Goal: Task Accomplishment & Management: Manage account settings

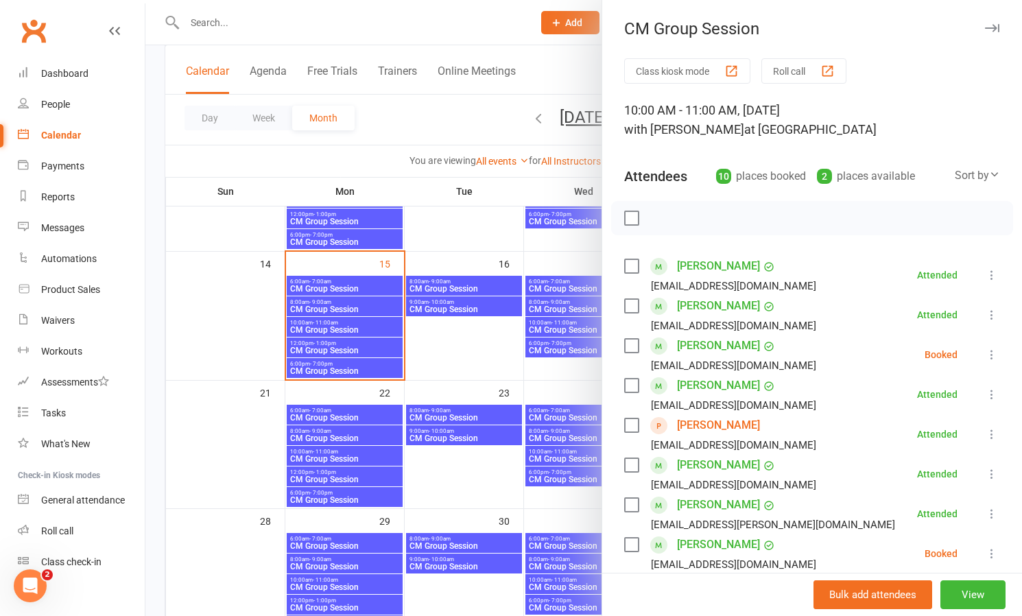
scroll to position [168, 0]
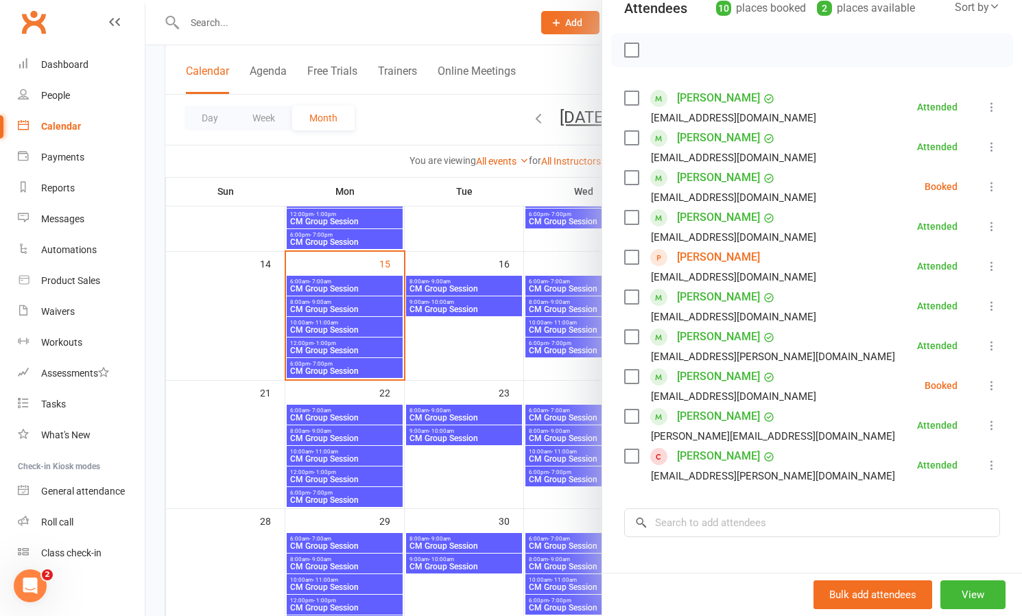
click at [715, 459] on link "[PERSON_NAME]" at bounding box center [718, 456] width 83 height 22
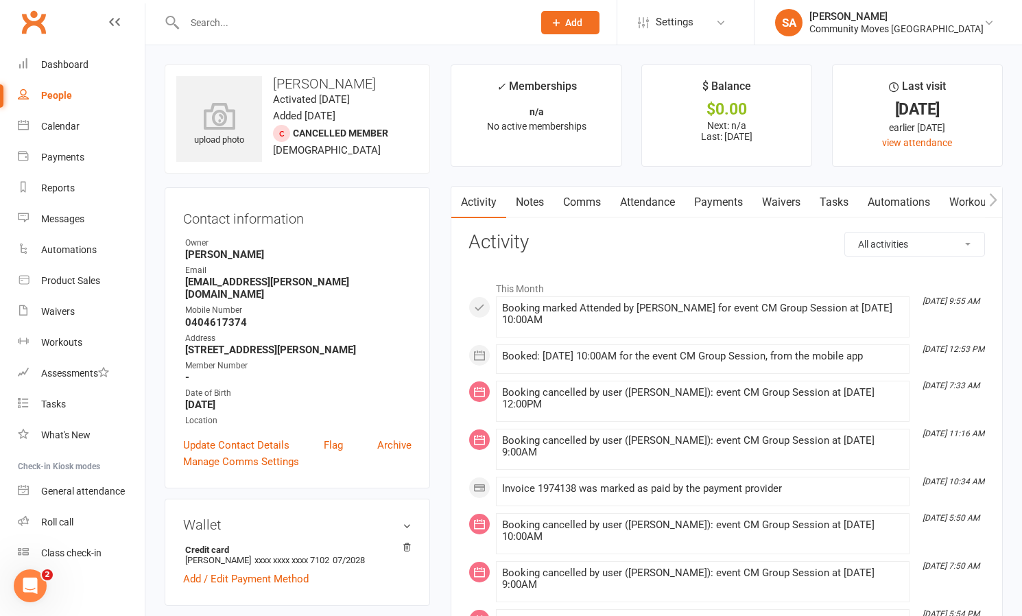
click at [305, 88] on h3 "[PERSON_NAME]" at bounding box center [297, 83] width 242 height 15
click at [305, 88] on h3 "[PERSON_NAME]" at bounding box center [297, 82] width 242 height 15
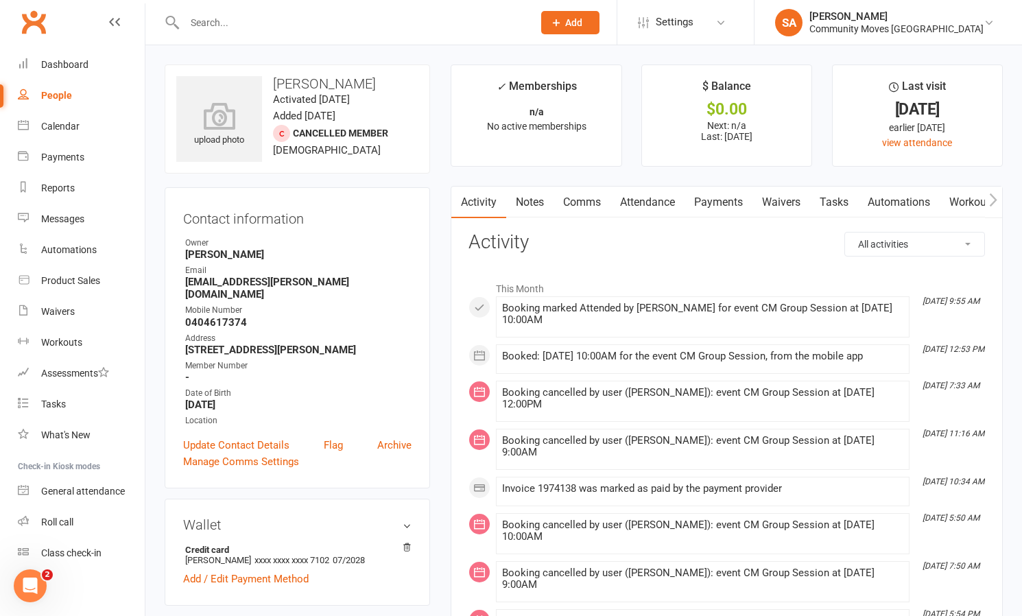
click at [312, 26] on input "text" at bounding box center [351, 22] width 343 height 19
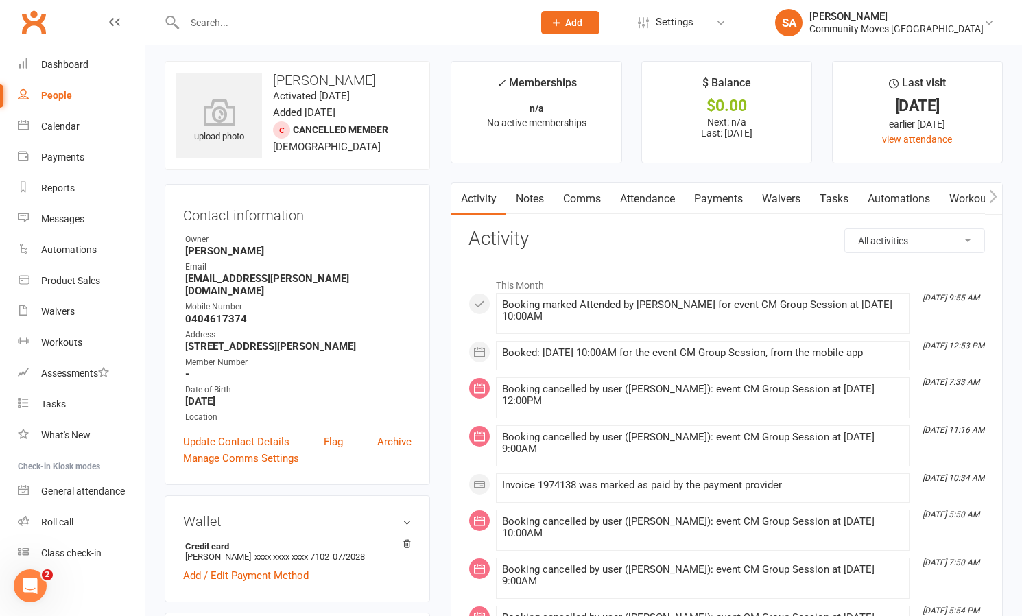
scroll to position [3, 0]
click at [64, 123] on div "Calendar" at bounding box center [60, 126] width 38 height 11
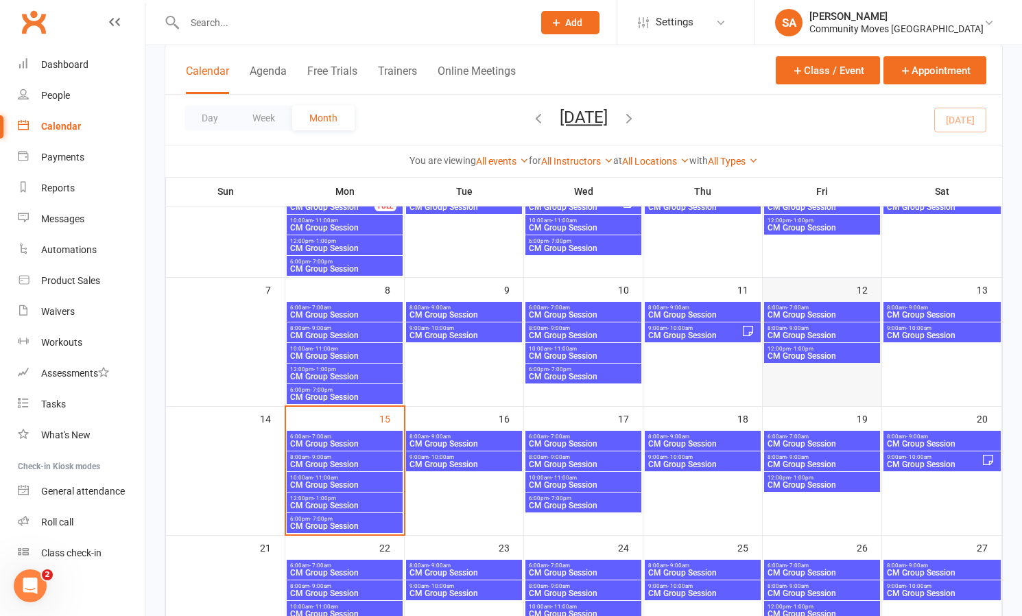
scroll to position [186, 0]
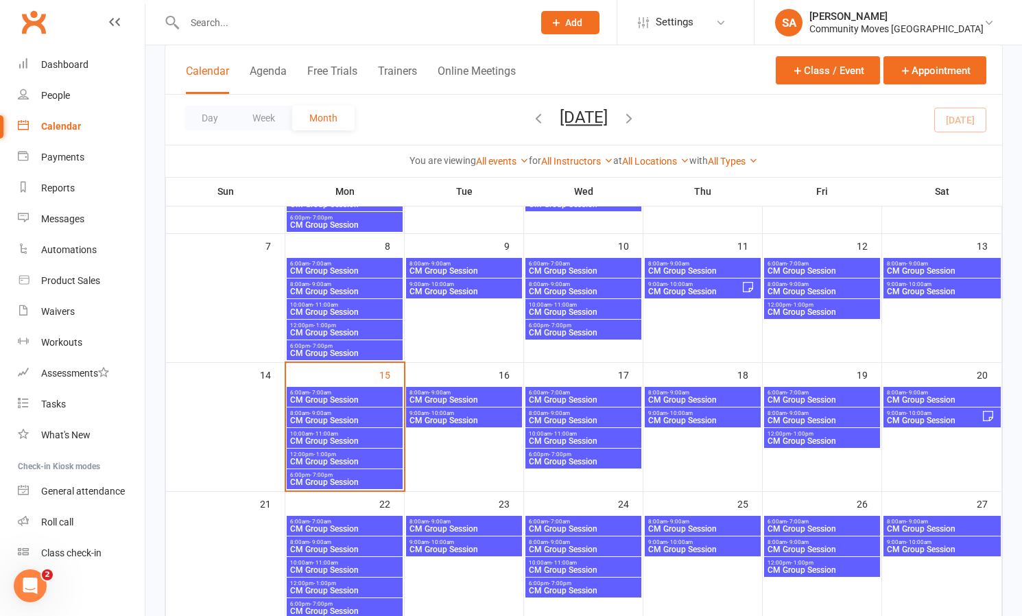
click at [339, 434] on span "10:00am - 11:00am" at bounding box center [344, 434] width 110 height 6
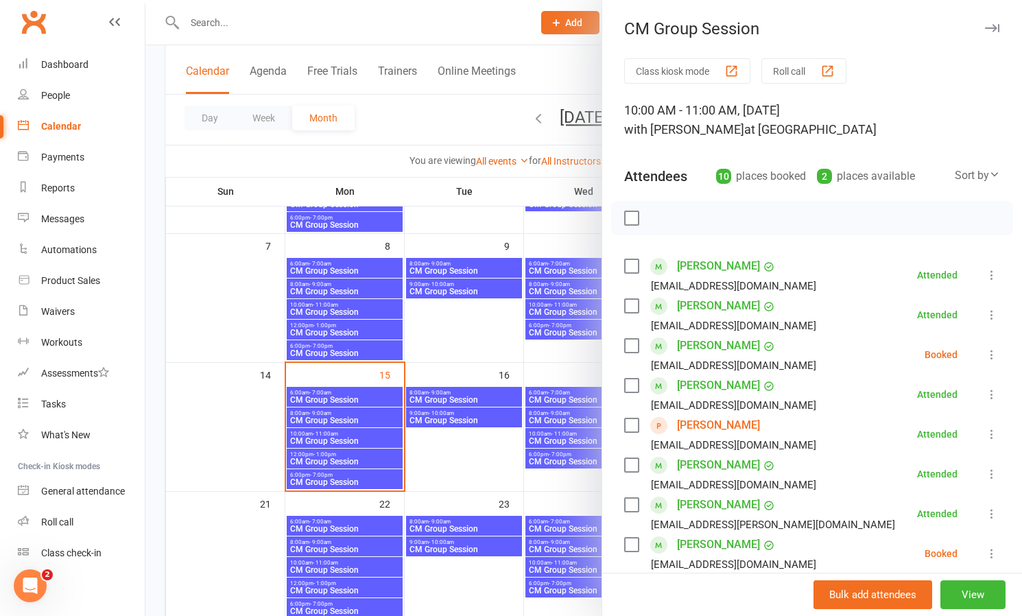
click at [992, 351] on icon at bounding box center [992, 355] width 14 height 14
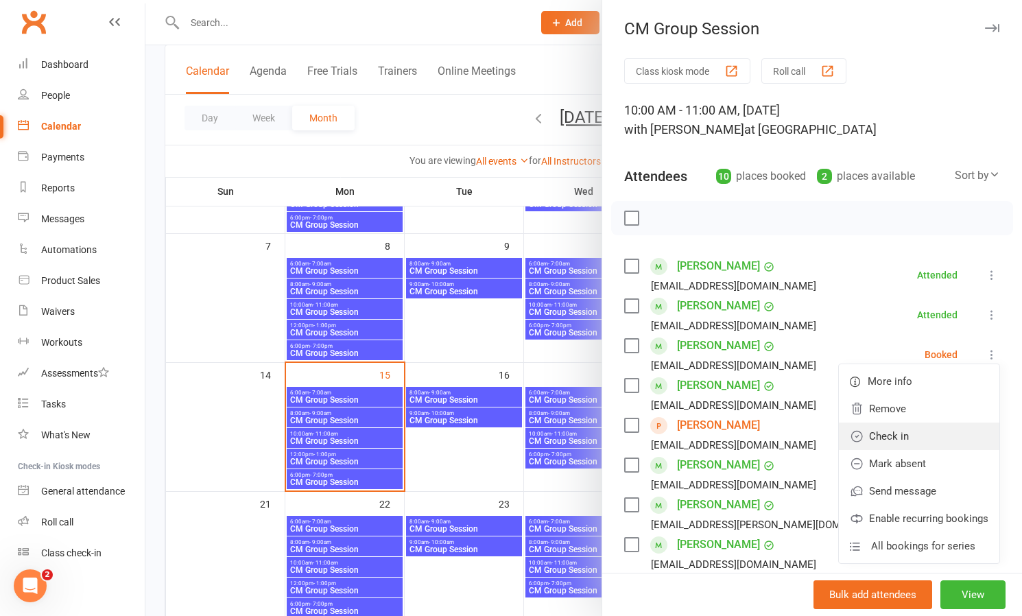
click at [903, 438] on link "Check in" at bounding box center [919, 436] width 161 height 27
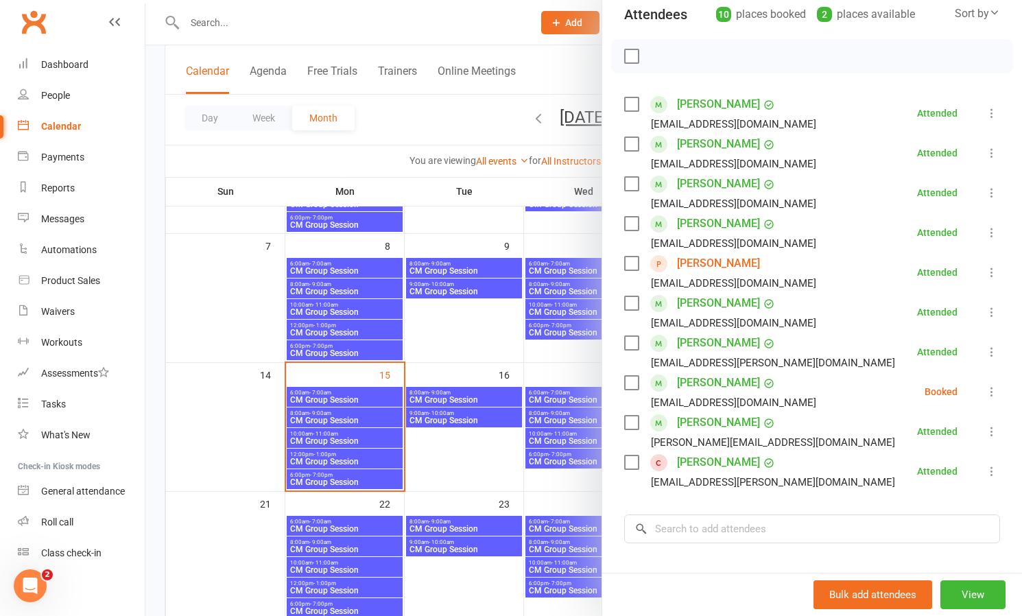
scroll to position [163, 0]
click at [994, 386] on icon at bounding box center [992, 391] width 14 height 14
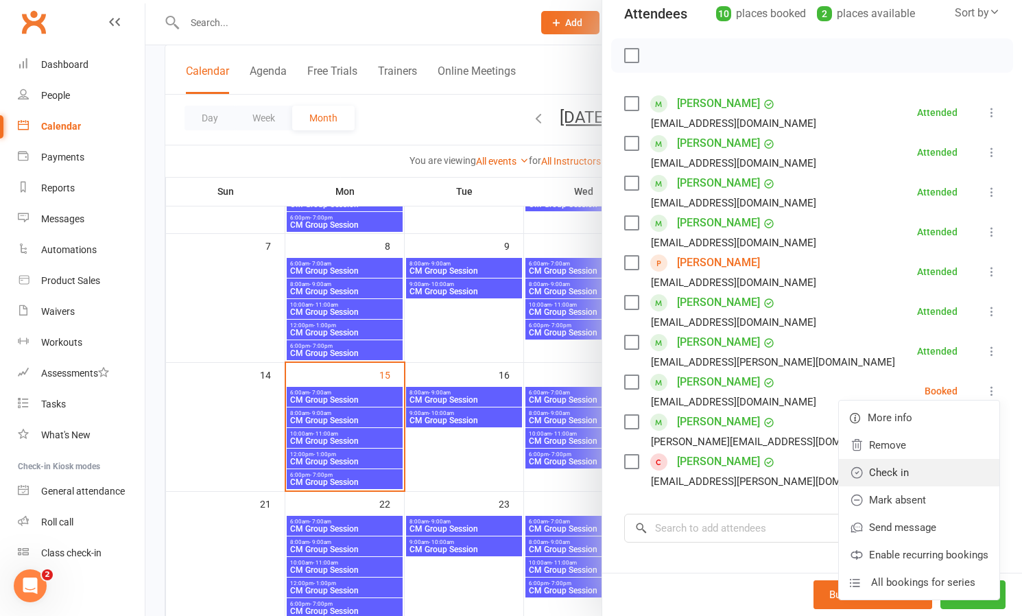
click at [901, 471] on link "Check in" at bounding box center [919, 472] width 161 height 27
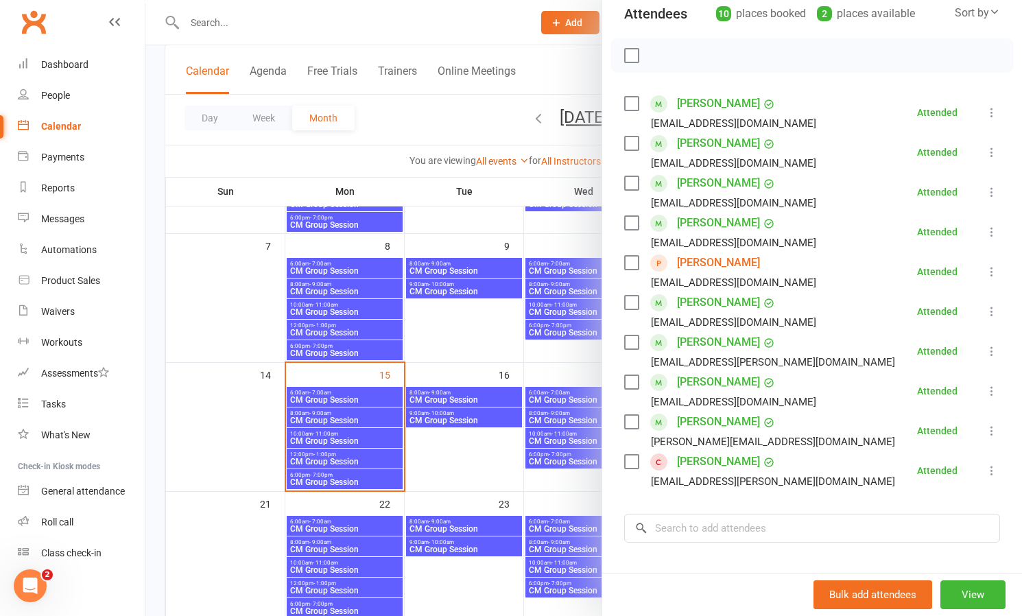
scroll to position [154, 0]
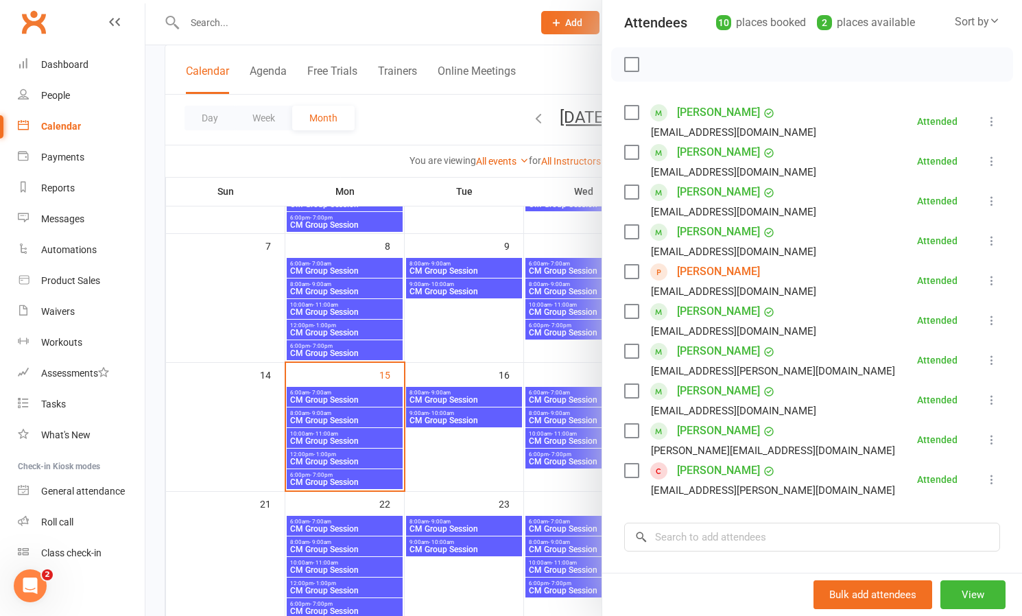
click at [720, 268] on link "[PERSON_NAME]" at bounding box center [718, 272] width 83 height 22
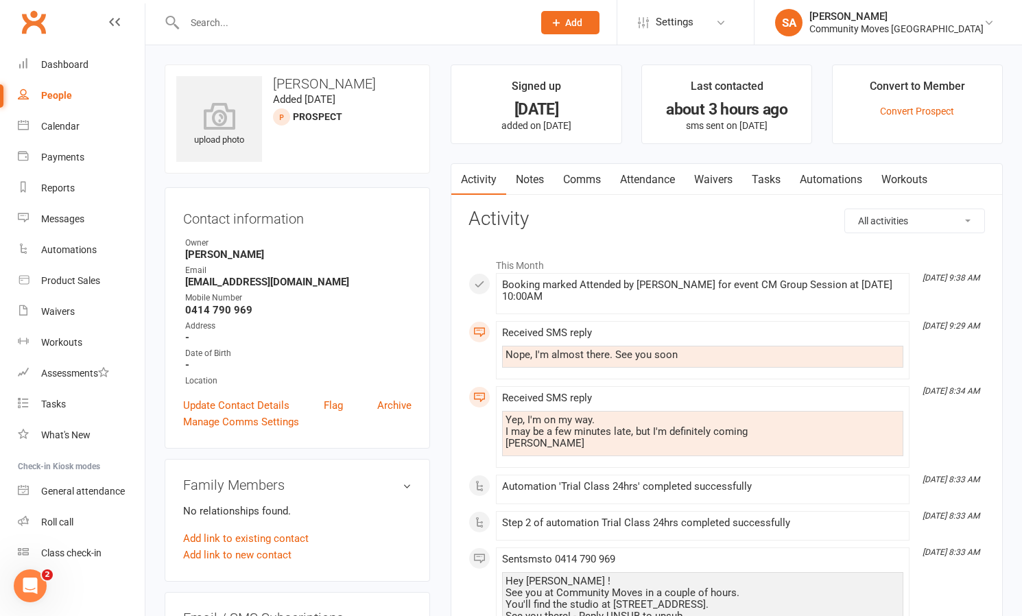
scroll to position [1, 0]
click at [48, 130] on div "Calendar" at bounding box center [60, 126] width 38 height 11
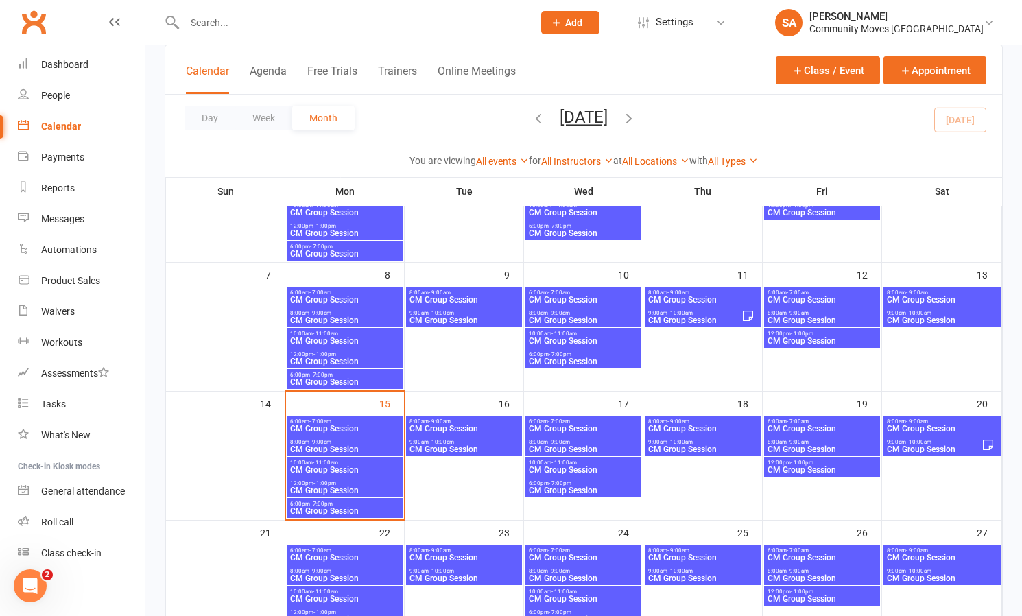
scroll to position [161, 0]
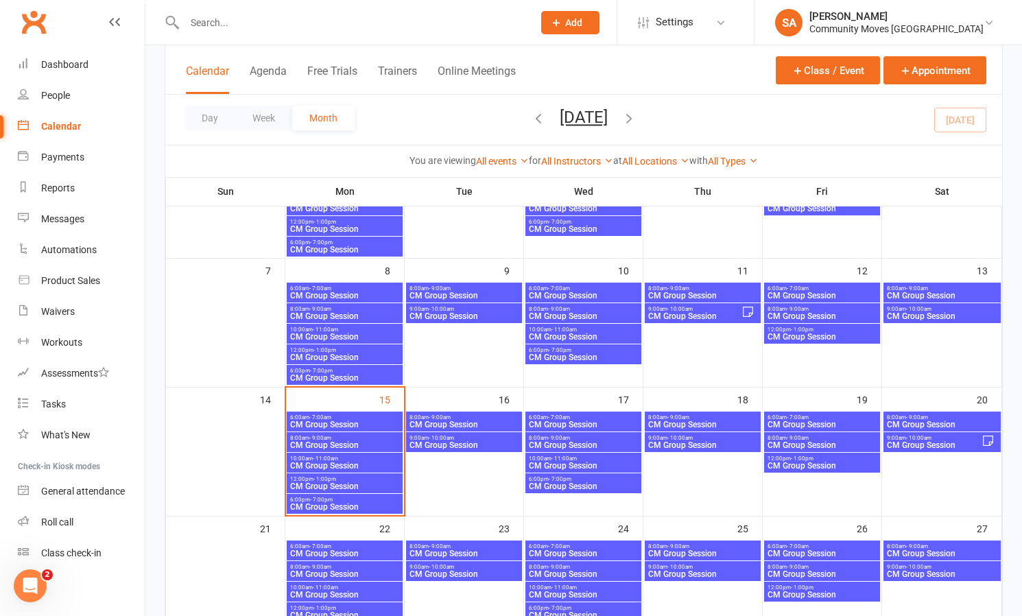
click at [346, 477] on span "12:00pm - 1:00pm" at bounding box center [344, 479] width 110 height 6
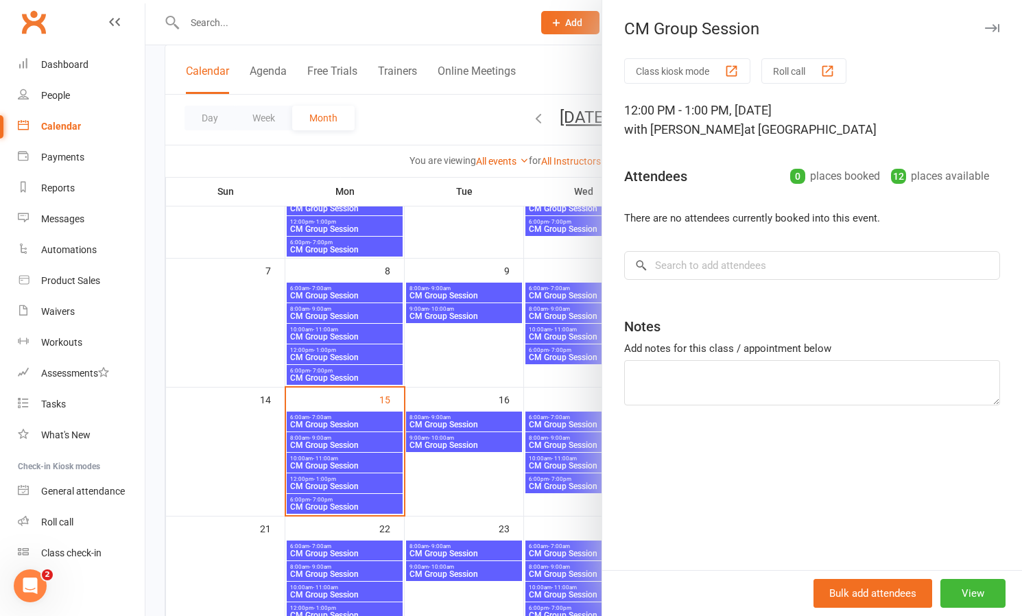
click at [322, 460] on div at bounding box center [583, 308] width 877 height 616
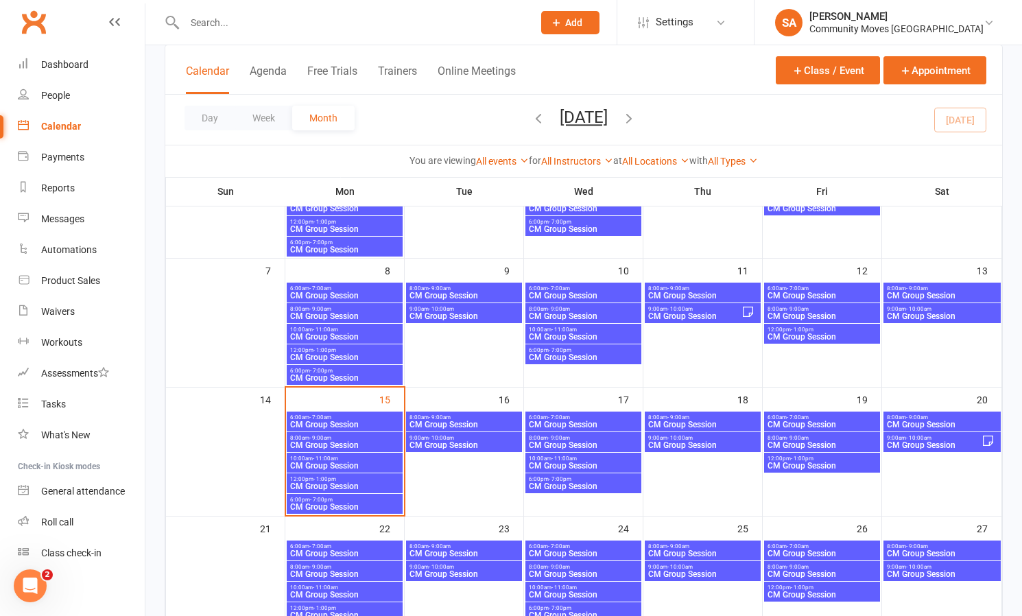
click at [335, 488] on span "CM Group Session" at bounding box center [344, 486] width 110 height 8
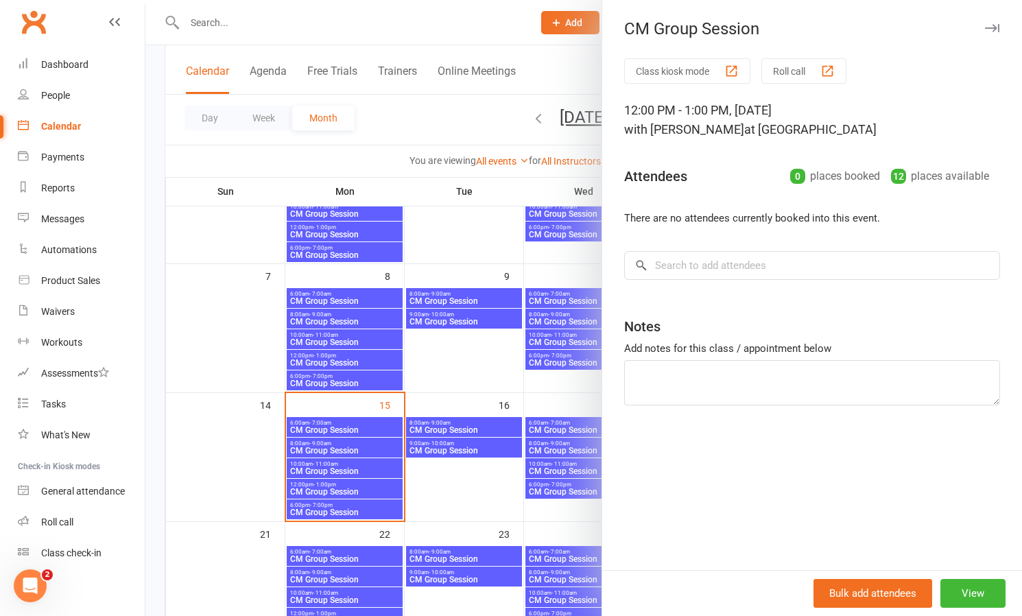
scroll to position [158, 0]
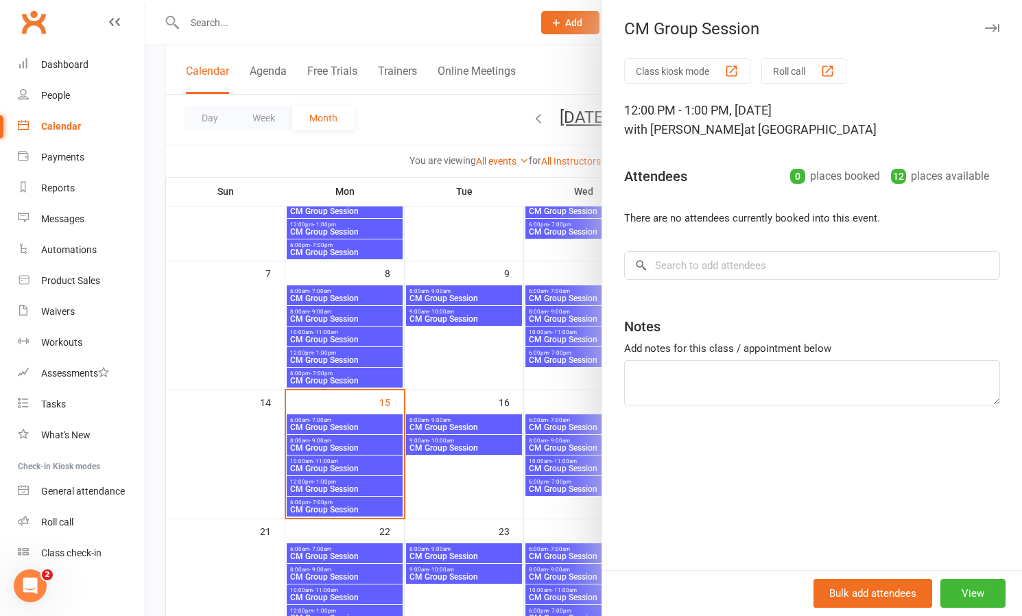
click at [493, 23] on div at bounding box center [583, 308] width 877 height 616
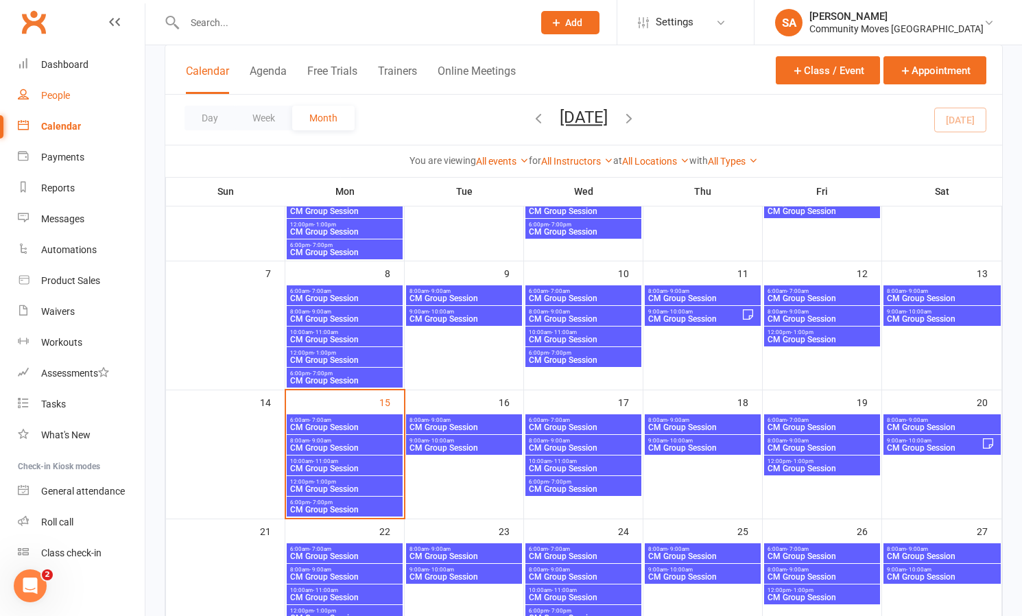
click at [51, 95] on div "People" at bounding box center [55, 95] width 29 height 11
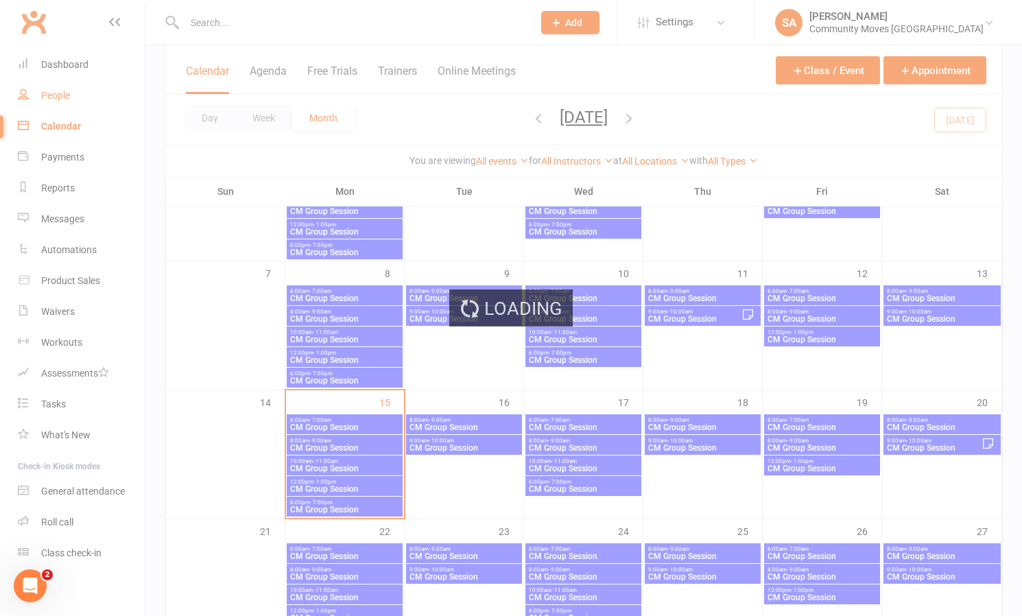
select select "100"
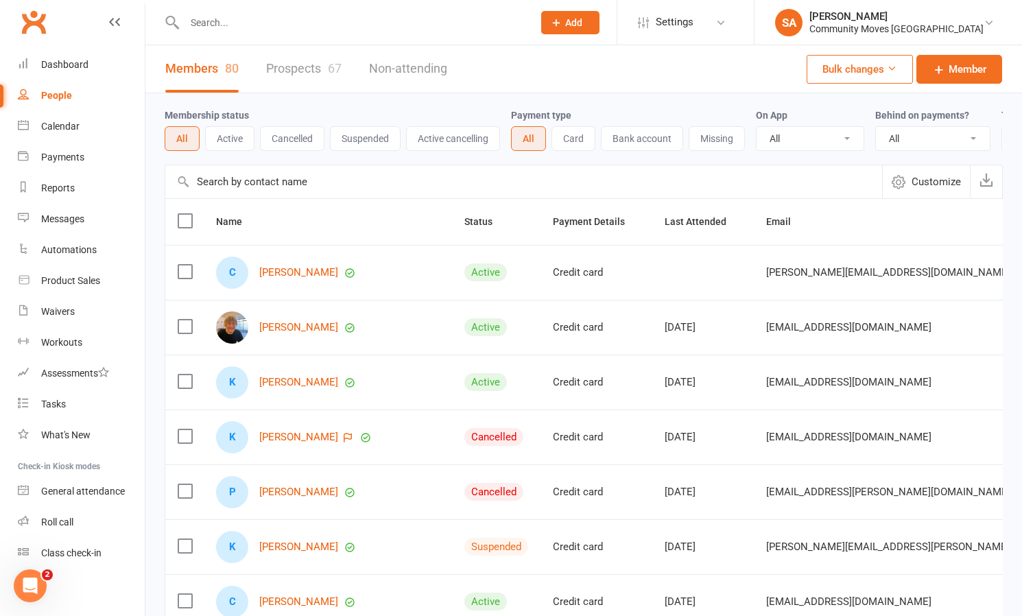
click at [204, 14] on input "text" at bounding box center [351, 22] width 343 height 19
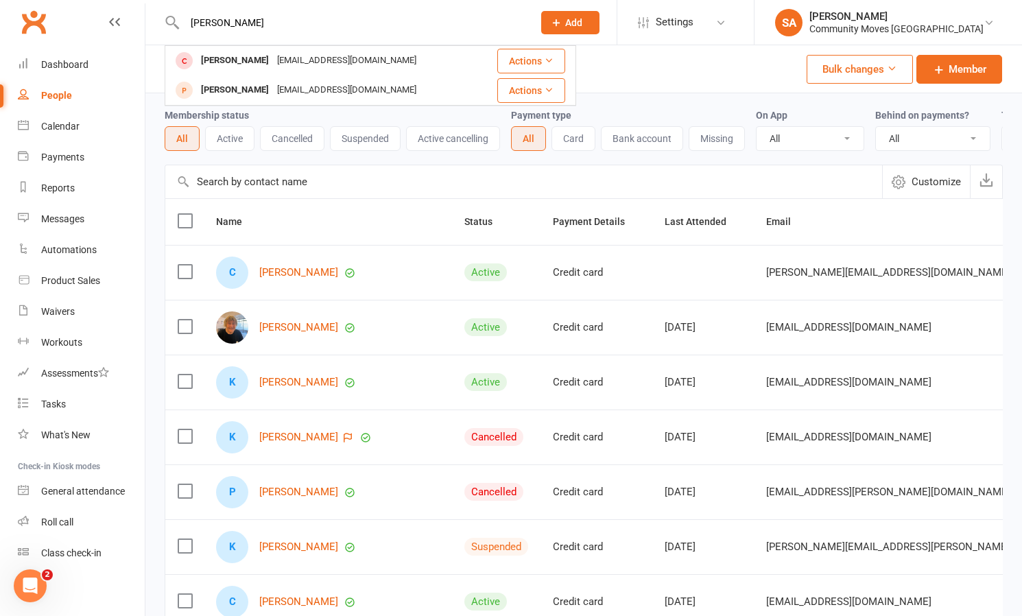
type input "[PERSON_NAME]"
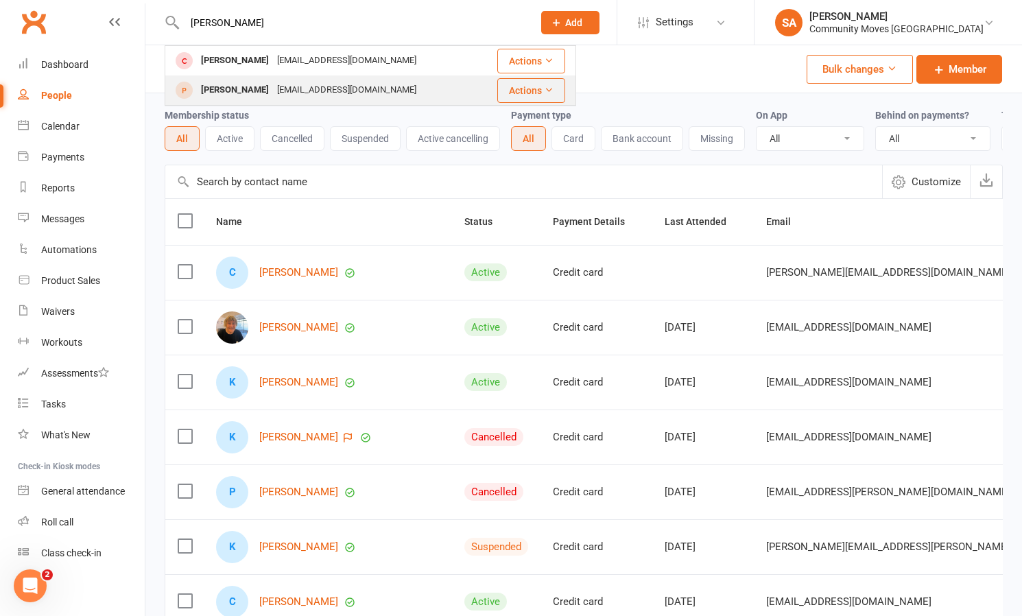
drag, startPoint x: 207, startPoint y: 31, endPoint x: 239, endPoint y: 94, distance: 70.9
click at [239, 94] on div "[PERSON_NAME]" at bounding box center [235, 90] width 76 height 20
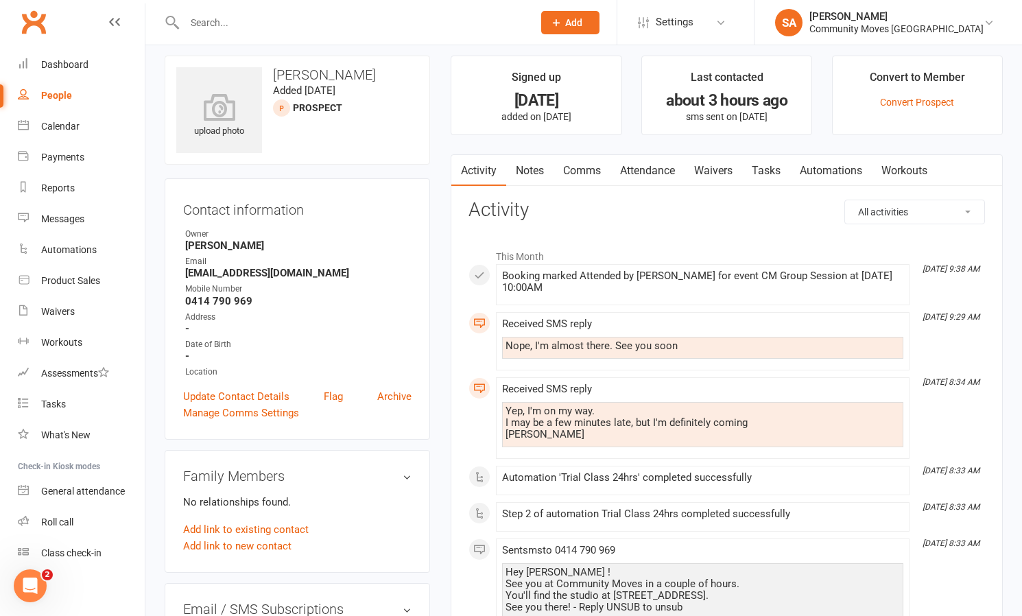
scroll to position [17, 0]
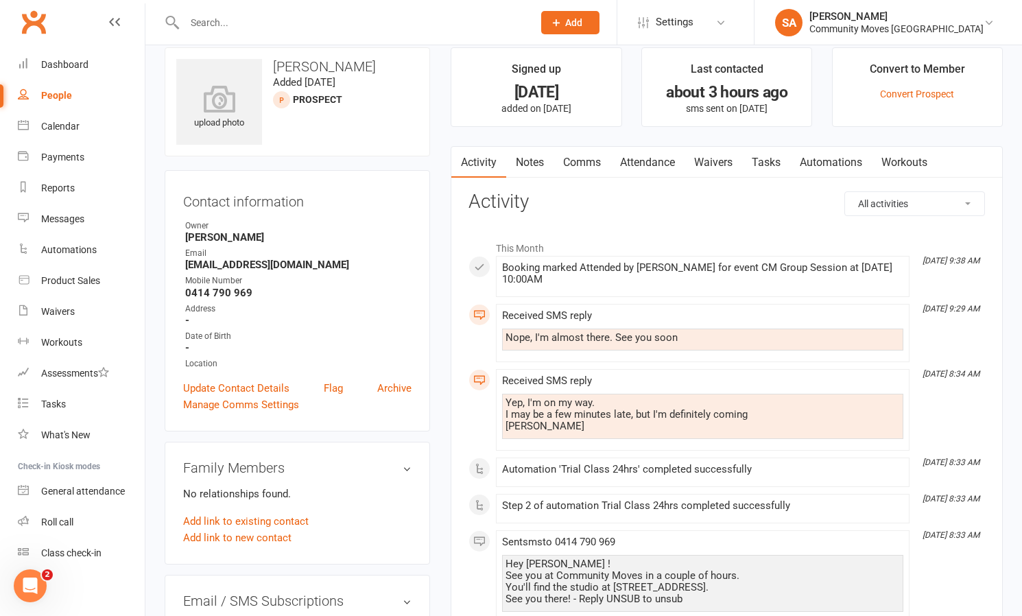
click at [583, 158] on link "Comms" at bounding box center [582, 163] width 57 height 32
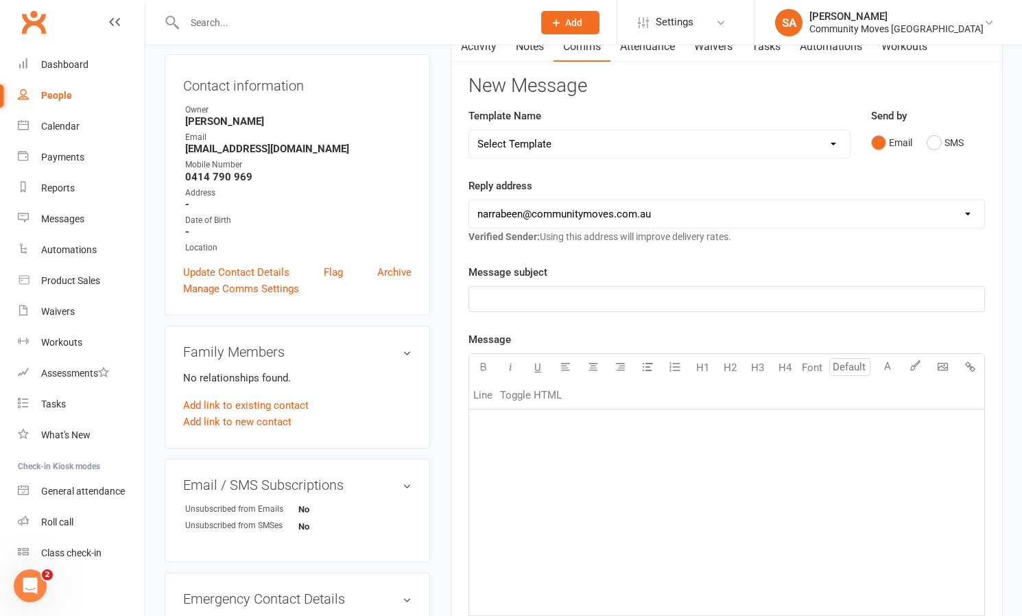
scroll to position [174, 0]
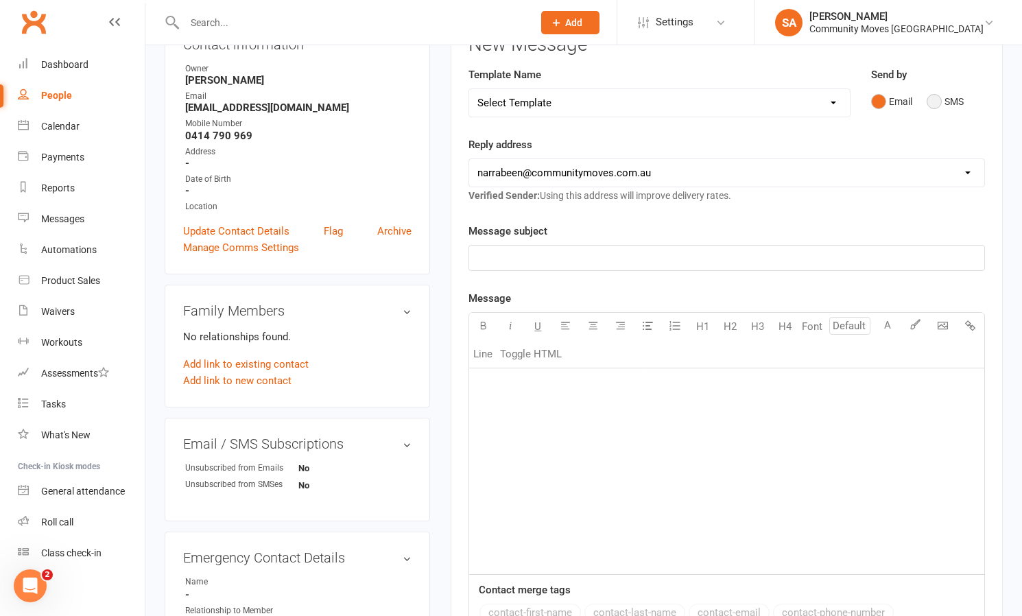
click at [936, 102] on button "SMS" at bounding box center [945, 101] width 37 height 26
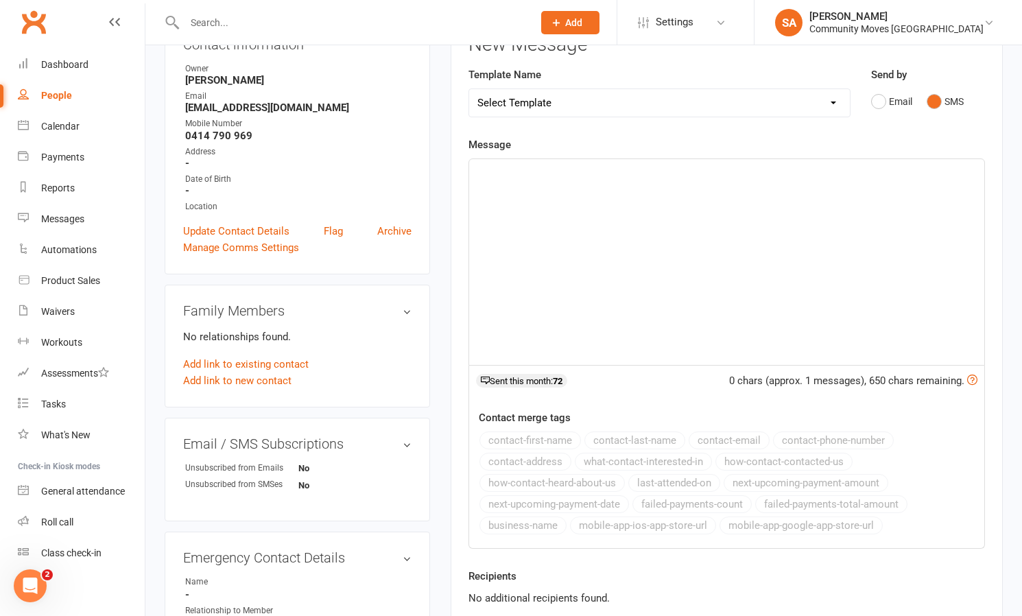
click at [523, 182] on div "﻿" at bounding box center [726, 262] width 515 height 206
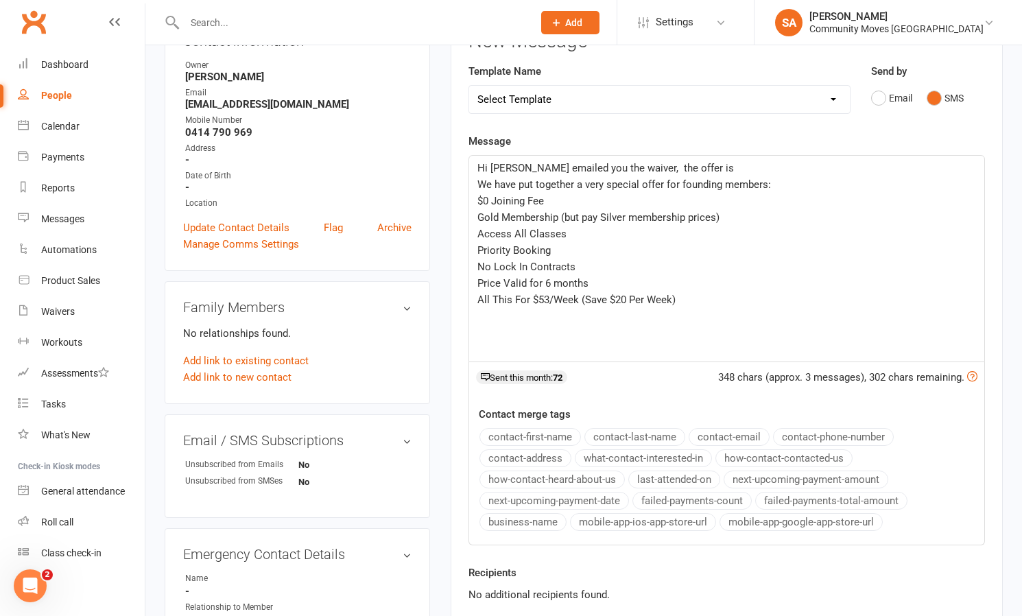
scroll to position [178, 1]
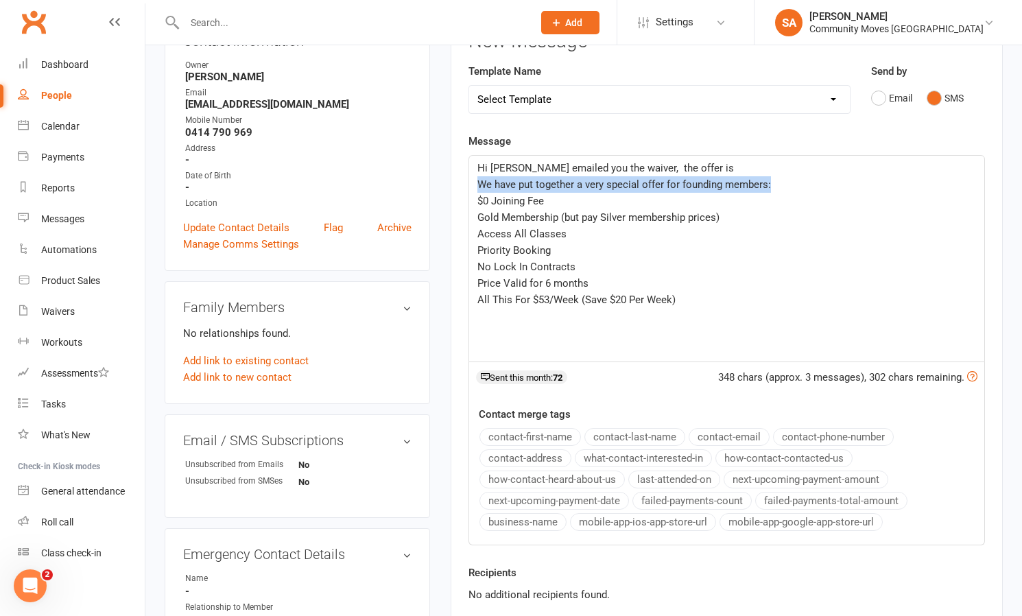
drag, startPoint x: 792, startPoint y: 185, endPoint x: 479, endPoint y: 182, distance: 312.1
click at [479, 182] on p "We have put together a very special offer for founding members:" at bounding box center [726, 184] width 499 height 16
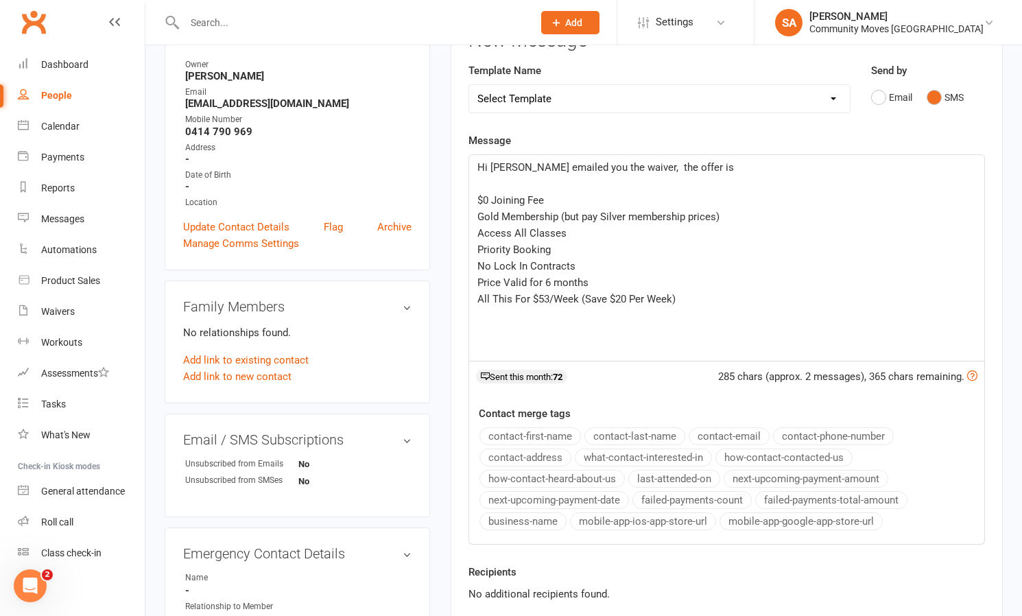
click at [701, 165] on p "Hi [PERSON_NAME] emailed you the waiver, the offer is" at bounding box center [726, 167] width 499 height 16
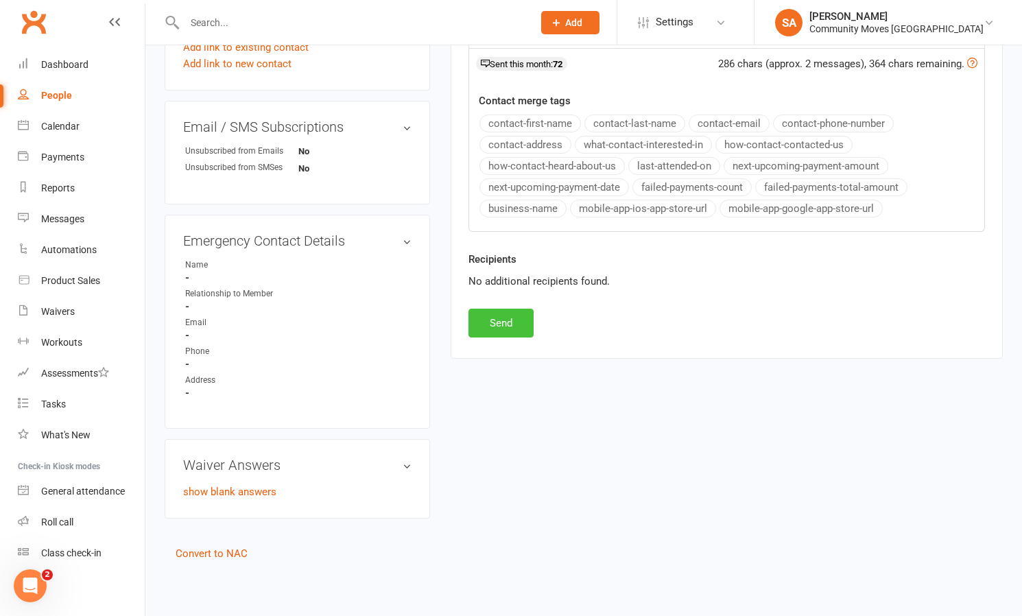
scroll to position [501, 0]
click at [496, 309] on button "Send" at bounding box center [501, 323] width 65 height 29
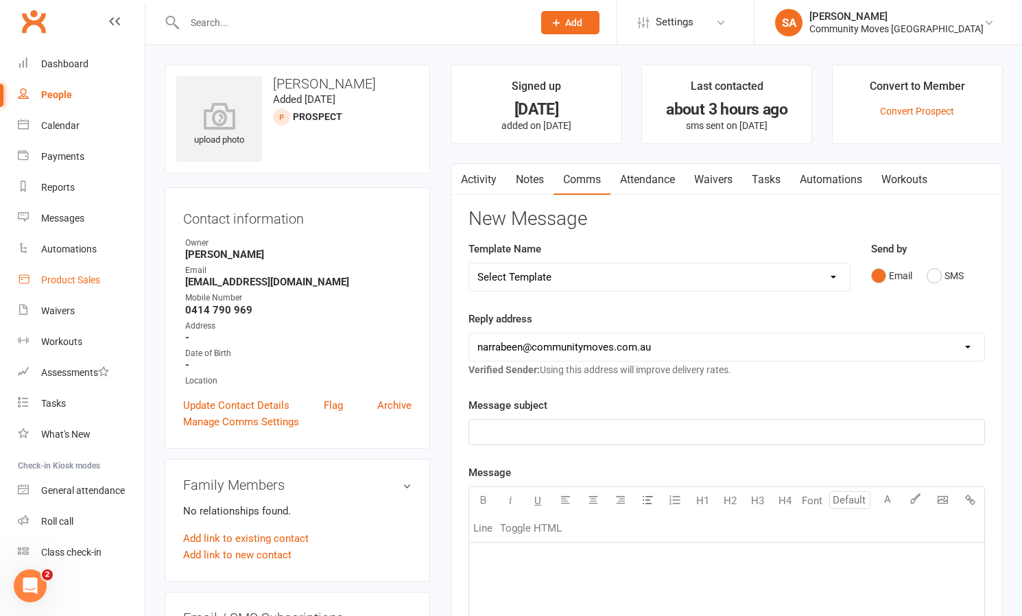
scroll to position [0, 0]
click at [220, 31] on input "text" at bounding box center [351, 22] width 343 height 19
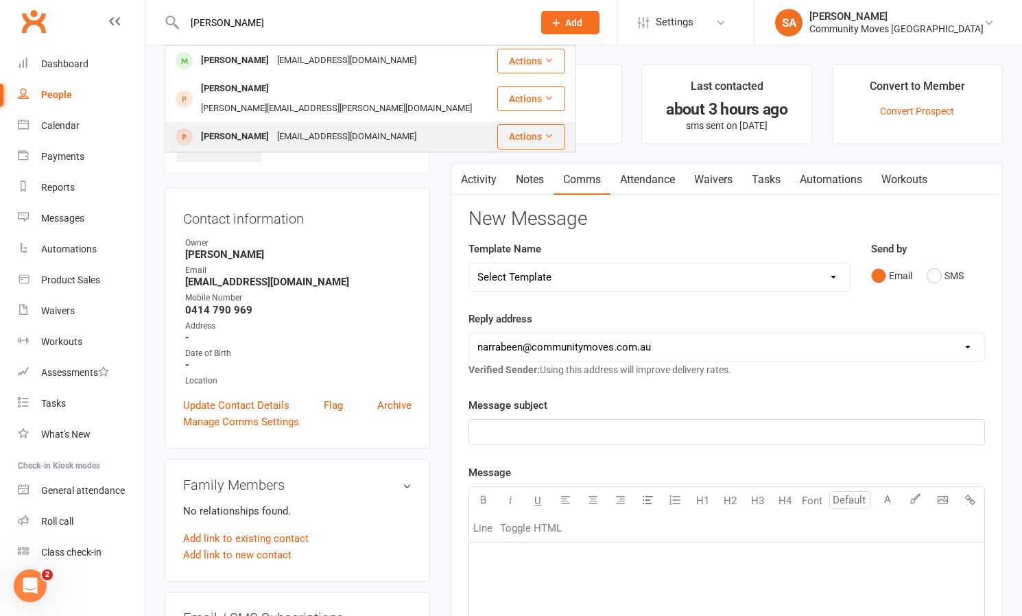
type input "[PERSON_NAME]"
click at [233, 127] on div "[PERSON_NAME]" at bounding box center [235, 137] width 76 height 20
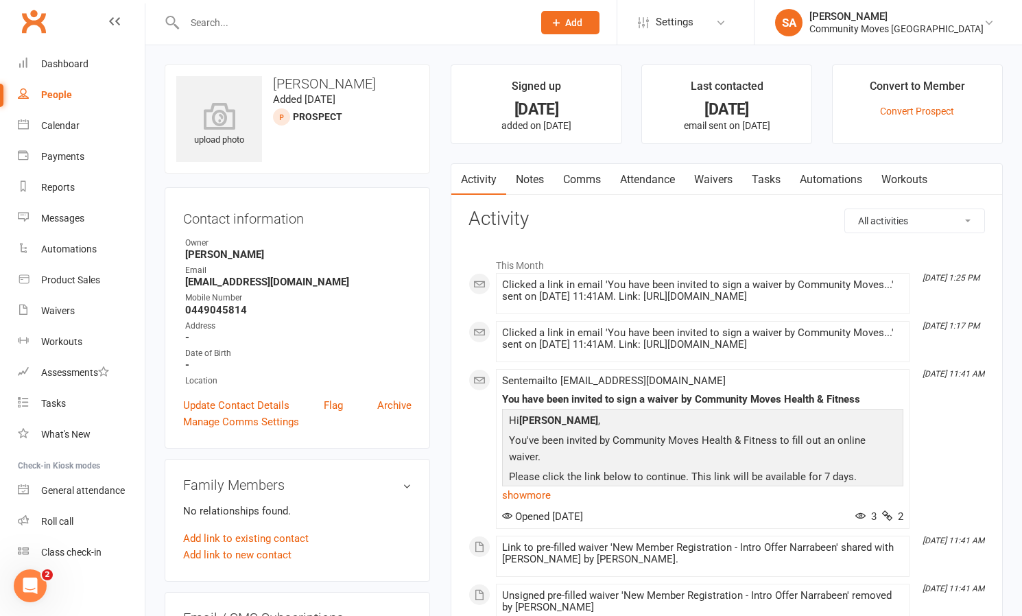
click at [726, 178] on link "Waivers" at bounding box center [714, 180] width 58 height 32
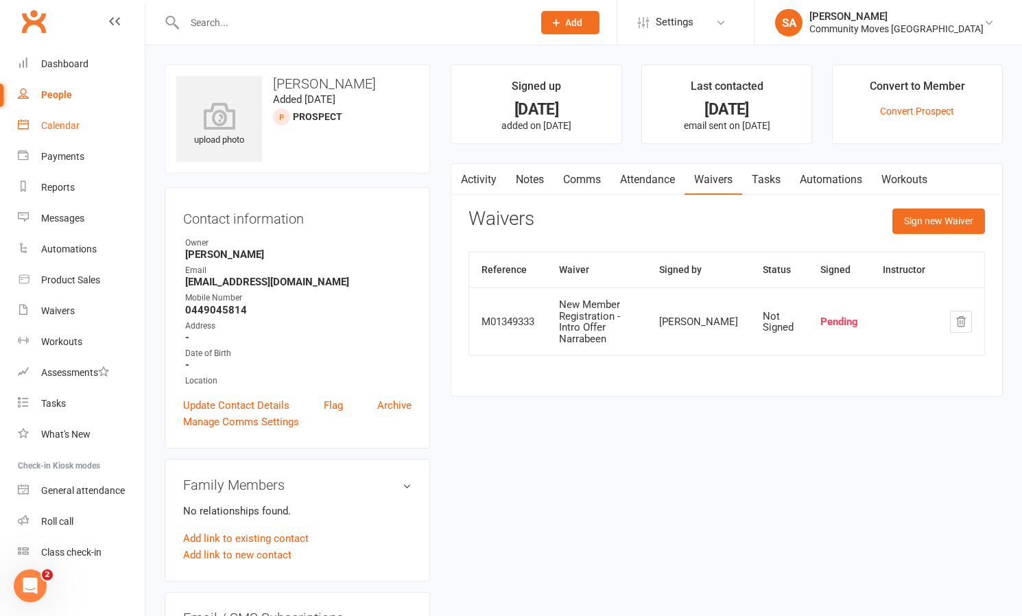
click at [68, 121] on div "Calendar" at bounding box center [60, 125] width 38 height 11
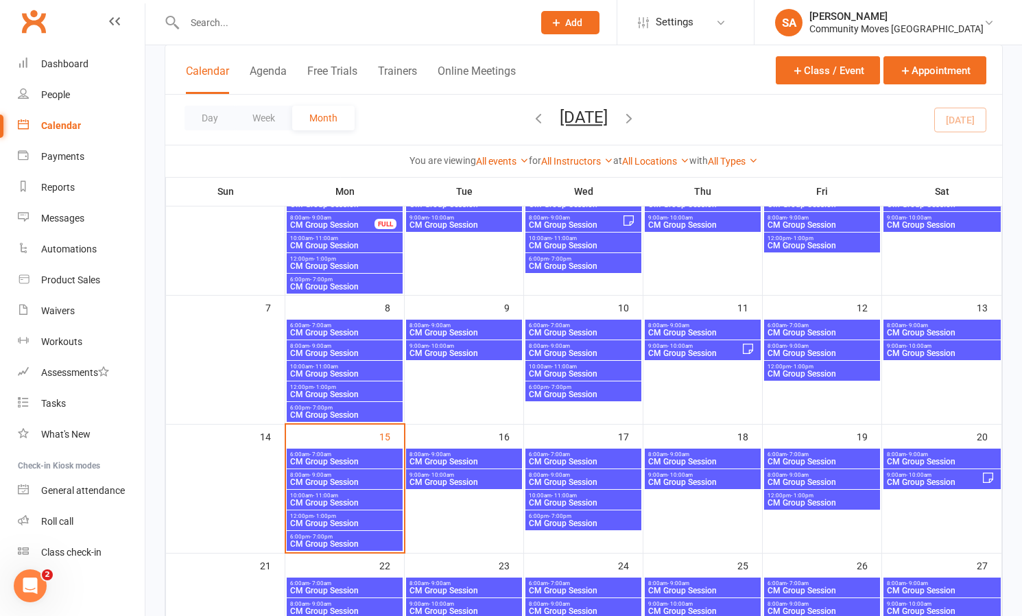
scroll to position [125, 0]
click at [364, 512] on span "12:00pm - 1:00pm" at bounding box center [344, 515] width 110 height 6
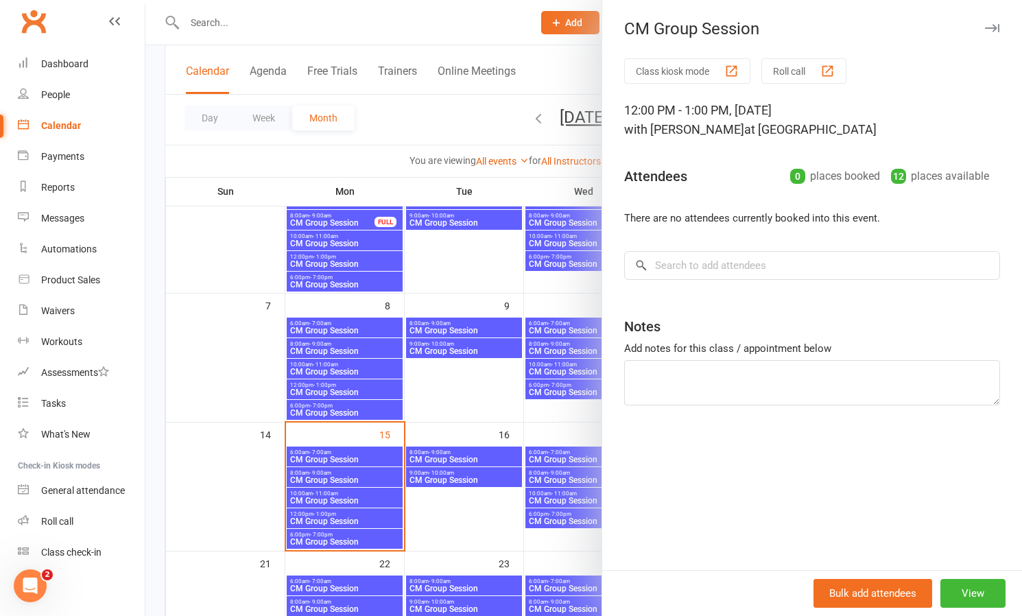
scroll to position [126, 1]
click at [403, 120] on div at bounding box center [583, 308] width 877 height 616
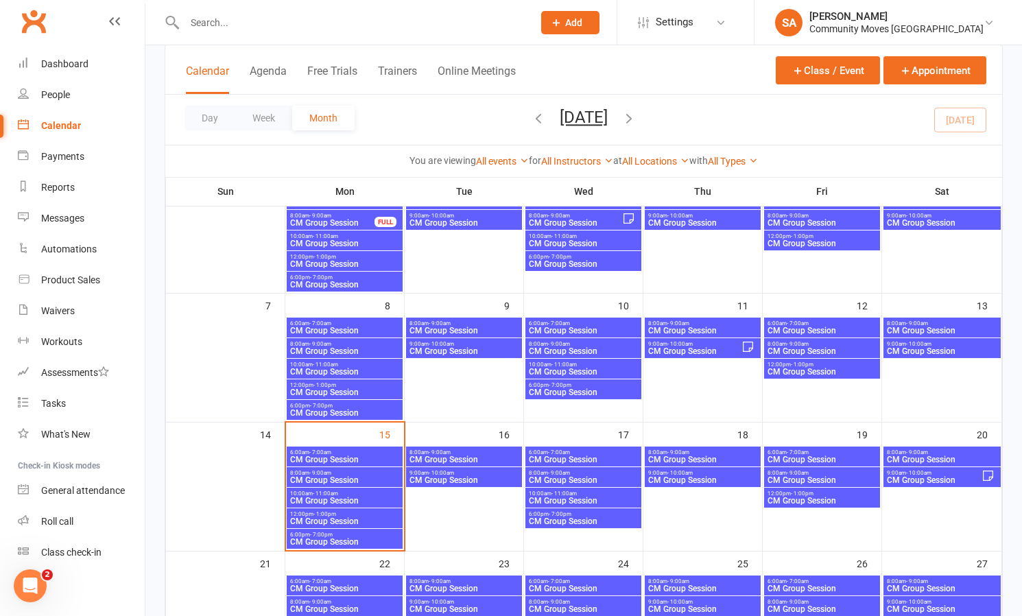
scroll to position [126, 0]
click at [68, 215] on div "Messages" at bounding box center [62, 218] width 43 height 11
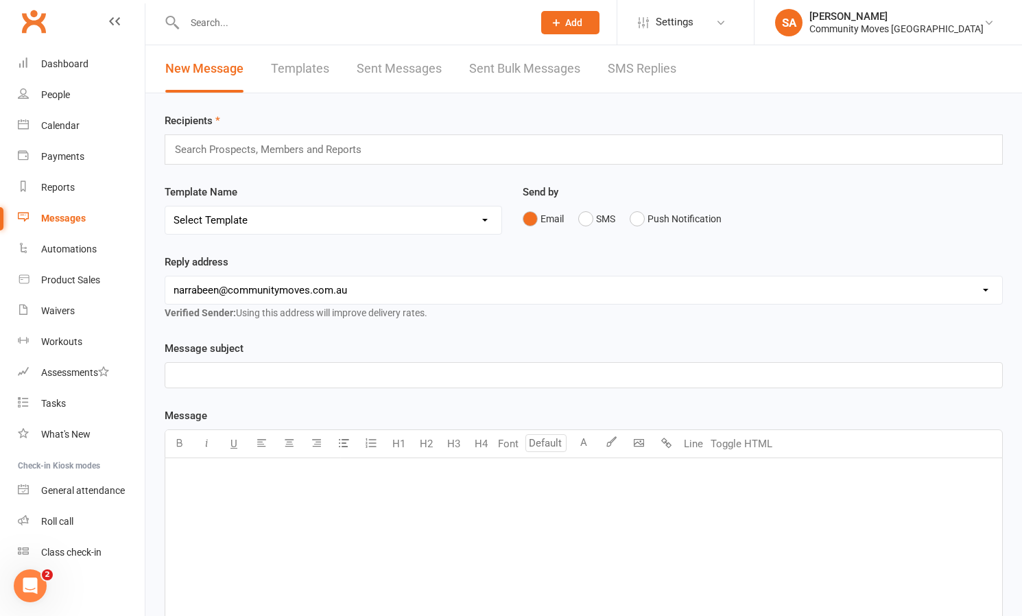
click at [252, 150] on input "text" at bounding box center [275, 150] width 202 height 18
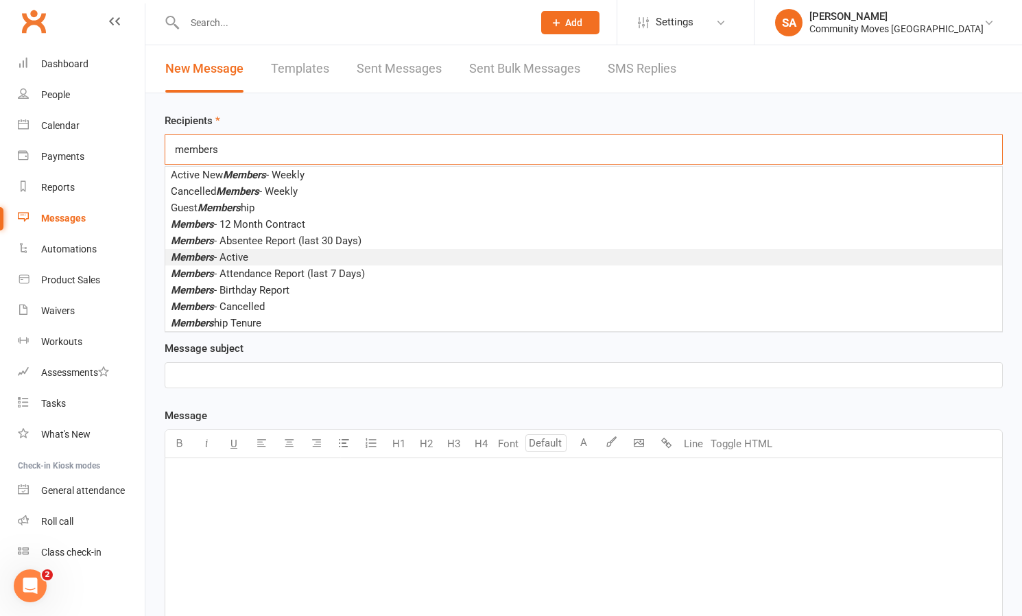
type input "members"
click at [236, 258] on span "Members - Active" at bounding box center [210, 257] width 78 height 12
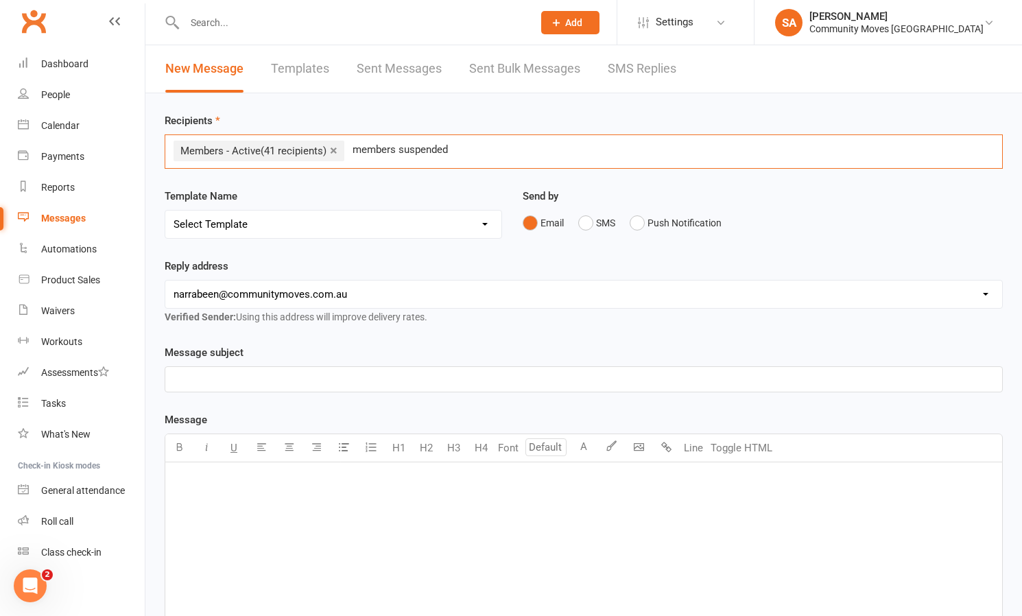
drag, startPoint x: 465, startPoint y: 148, endPoint x: 375, endPoint y: 147, distance: 89.9
click at [375, 147] on div "× Members - Active (41 recipients) members suspended members suspended" at bounding box center [584, 151] width 838 height 34
drag, startPoint x: 444, startPoint y: 153, endPoint x: 403, endPoint y: 150, distance: 41.2
click at [397, 151] on input "members suspended" at bounding box center [404, 150] width 106 height 18
drag, startPoint x: 465, startPoint y: 156, endPoint x: 455, endPoint y: 152, distance: 11.1
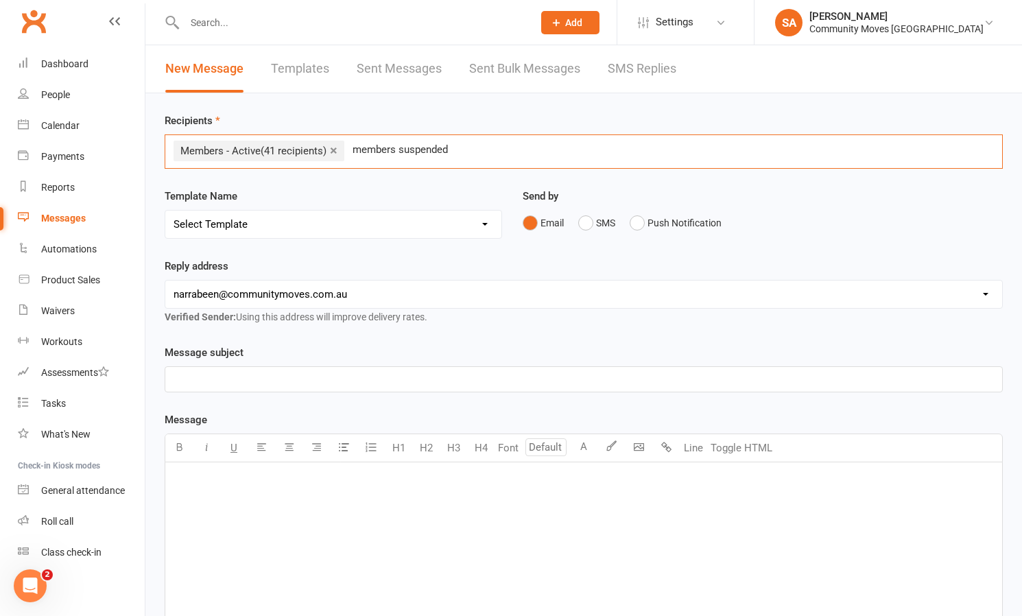
click at [461, 154] on div "× Members - Active (41 recipients) members suspended members suspended" at bounding box center [584, 151] width 838 height 34
click at [453, 151] on input "members suspended" at bounding box center [404, 150] width 106 height 18
type input "m"
drag, startPoint x: 428, startPoint y: 154, endPoint x: 410, endPoint y: 147, distance: 19.1
click at [367, 150] on div "× Members - Active (41 recipients) suspended suspended" at bounding box center [584, 151] width 838 height 34
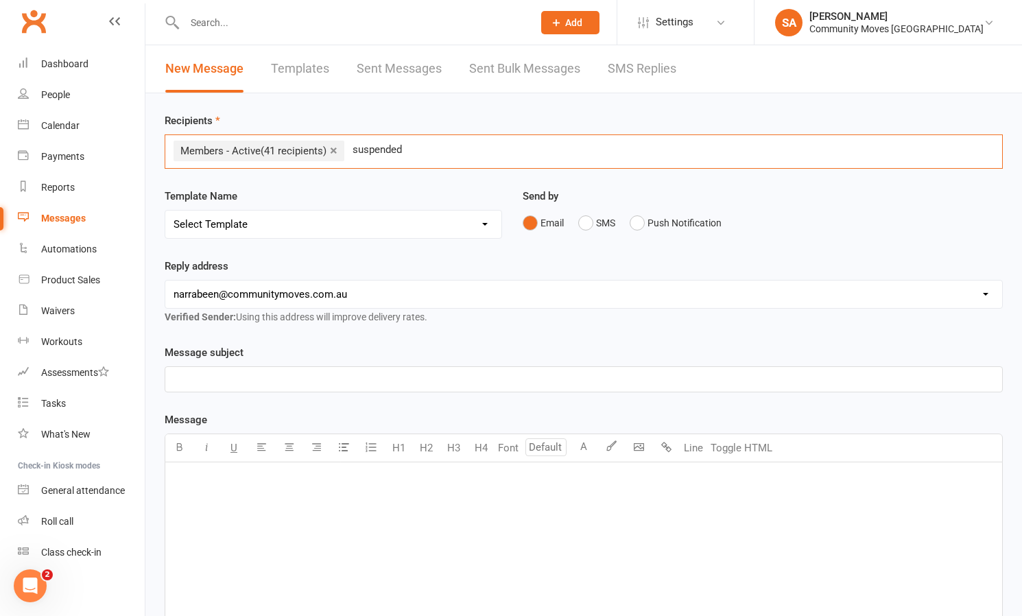
drag, startPoint x: 402, startPoint y: 147, endPoint x: 350, endPoint y: 147, distance: 52.1
click at [350, 147] on div "× Members - Active (41 recipients) suspended suspended" at bounding box center [584, 151] width 838 height 34
type input "s"
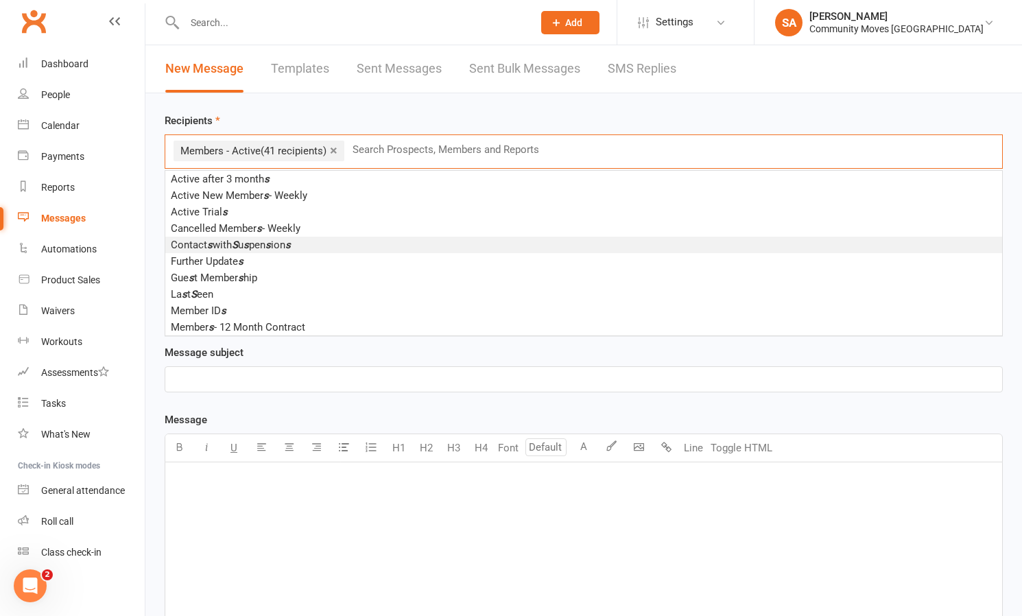
click at [290, 246] on em "s" at bounding box center [287, 245] width 5 height 12
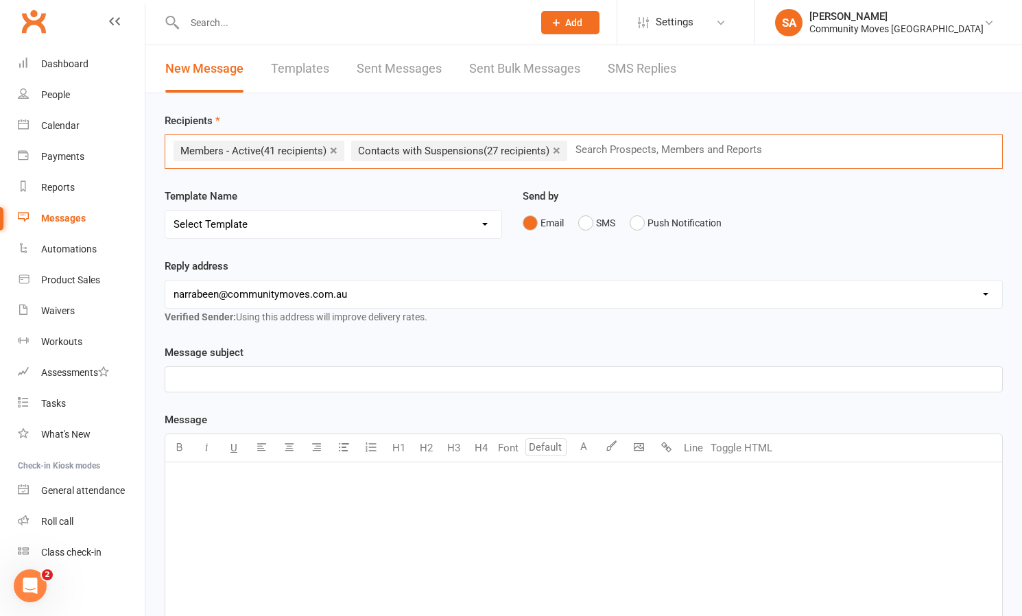
click at [560, 149] on link "×" at bounding box center [557, 150] width 8 height 22
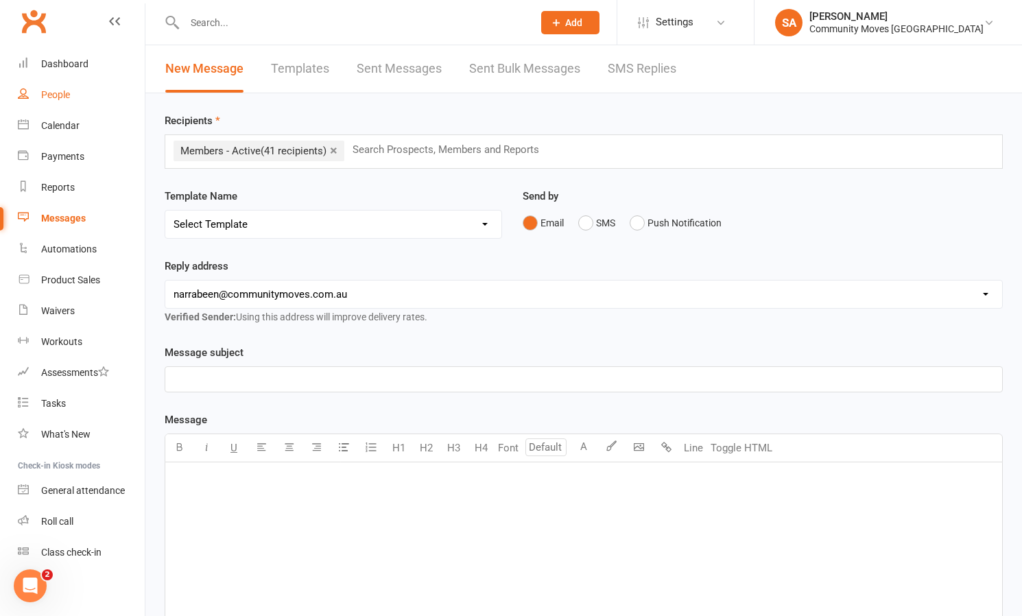
click at [64, 92] on div "People" at bounding box center [55, 94] width 29 height 11
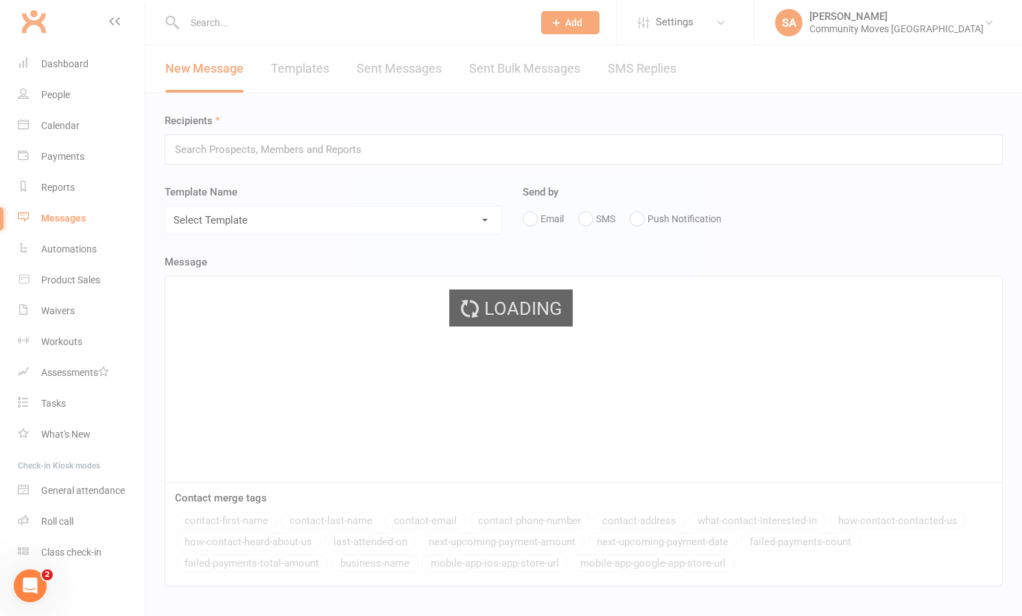
select select "100"
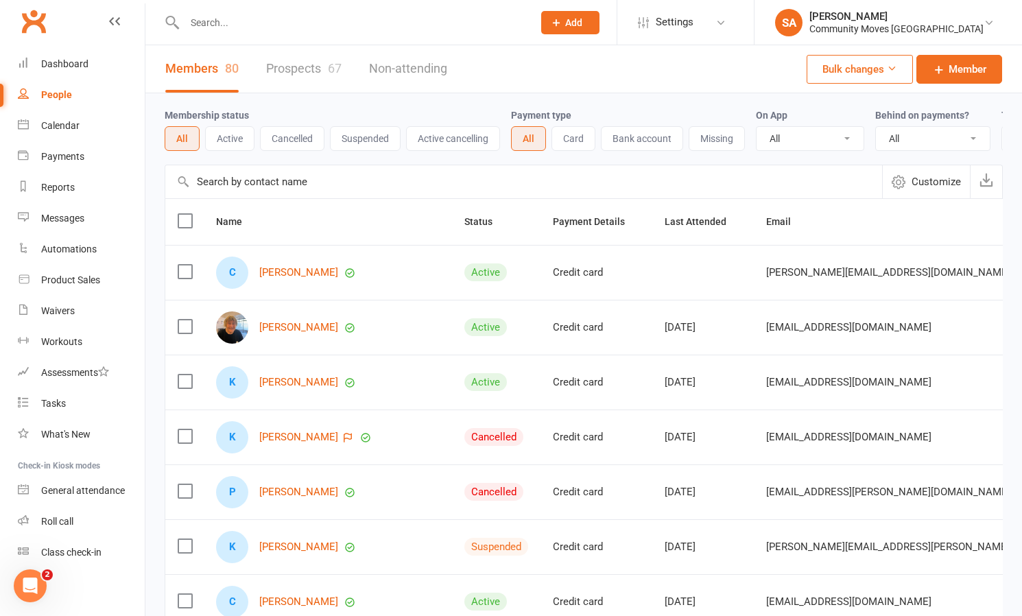
click at [376, 139] on button "Suspended" at bounding box center [365, 138] width 71 height 25
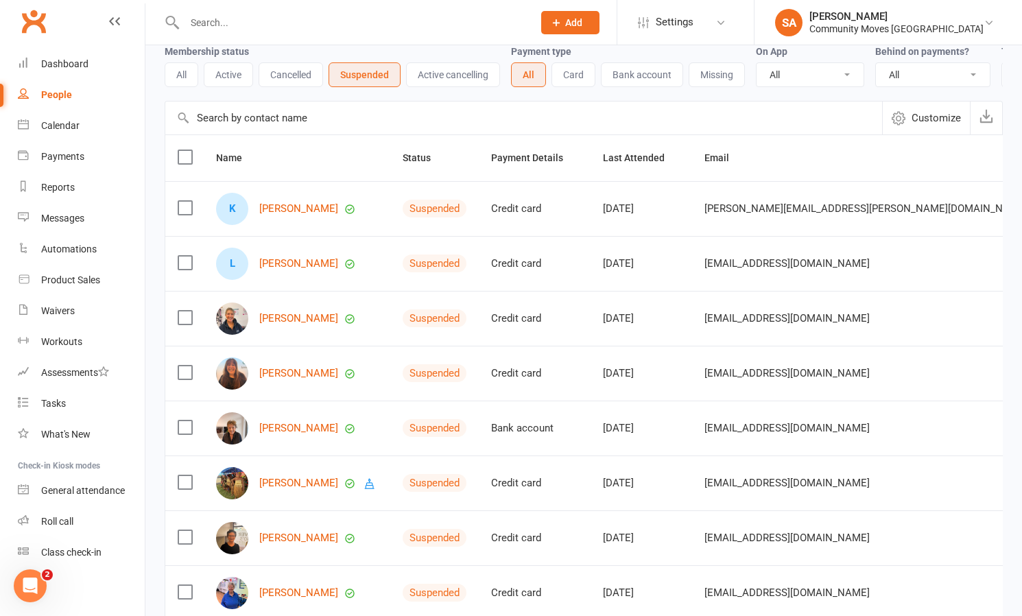
scroll to position [57, 0]
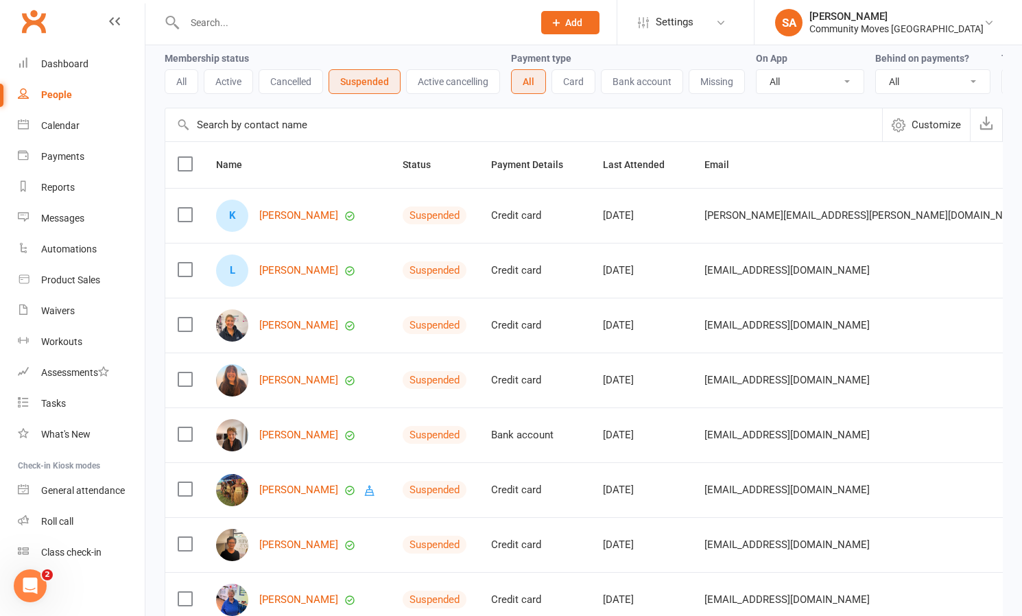
click at [64, 93] on div "People" at bounding box center [56, 94] width 31 height 11
click at [74, 117] on link "Calendar" at bounding box center [81, 125] width 127 height 31
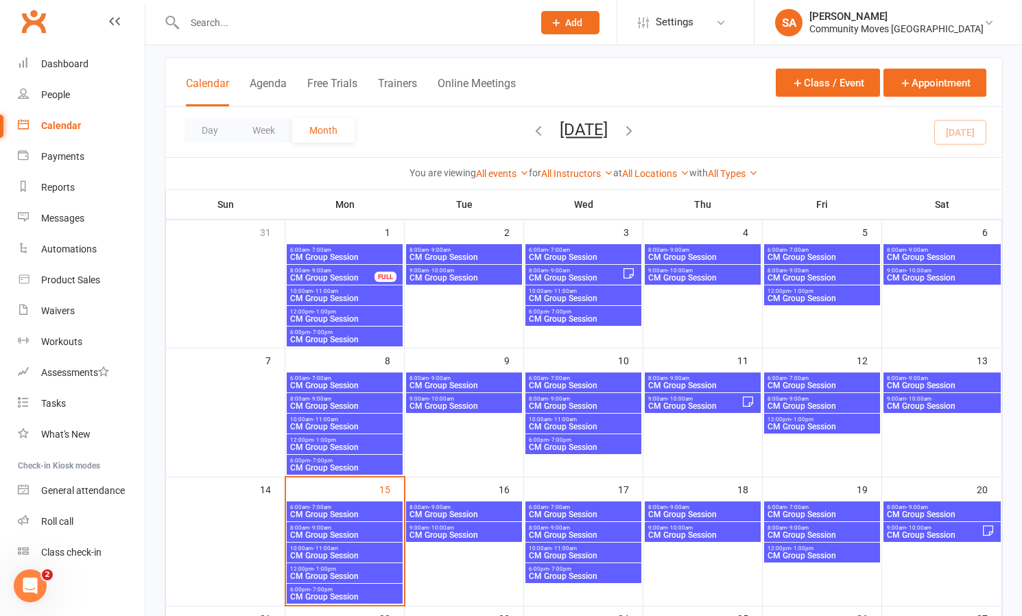
scroll to position [74, 0]
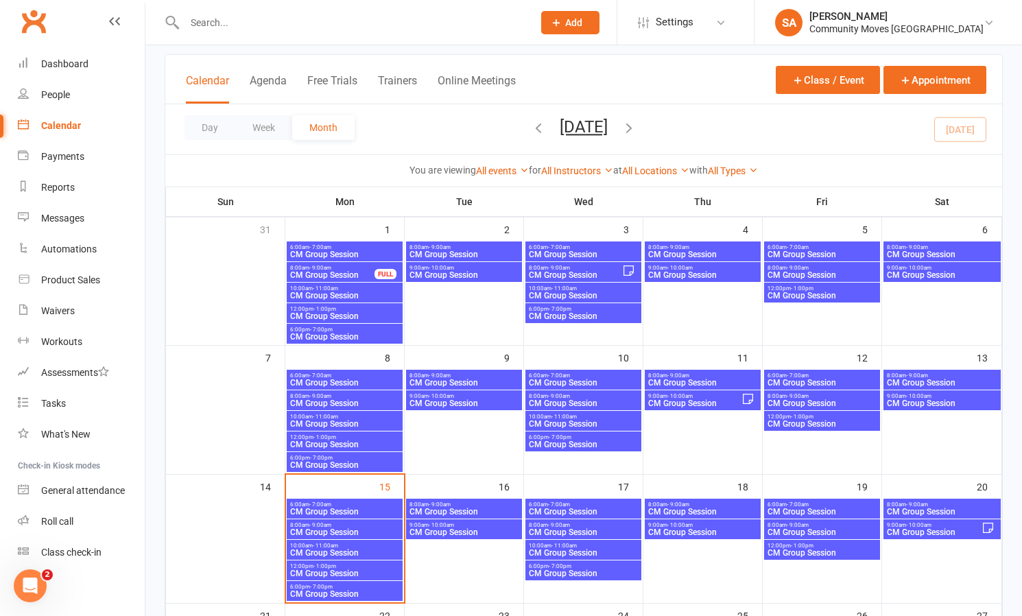
click at [340, 569] on span "CM Group Session" at bounding box center [344, 573] width 110 height 8
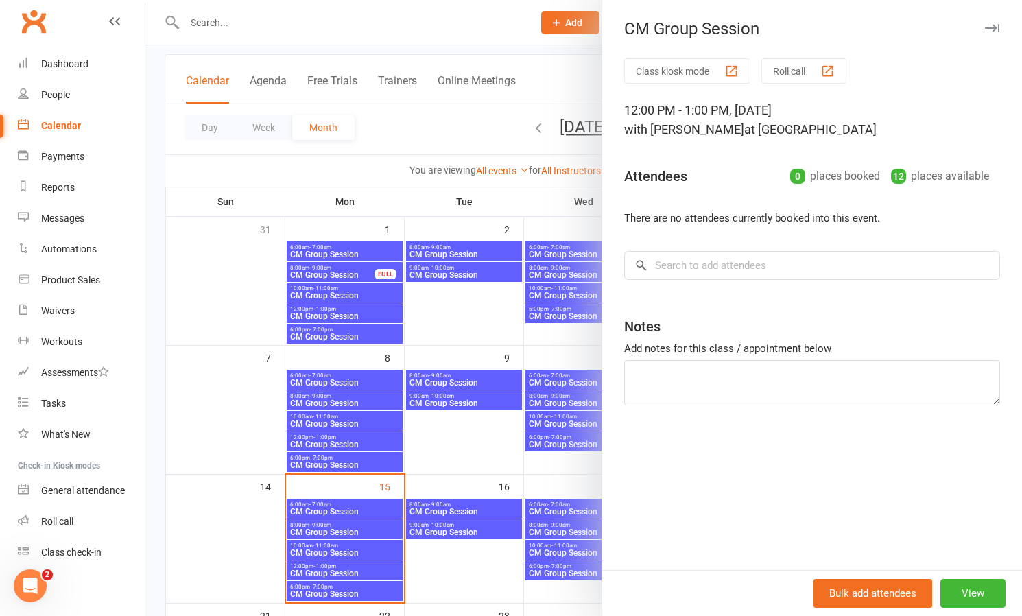
click at [483, 402] on div at bounding box center [583, 308] width 877 height 616
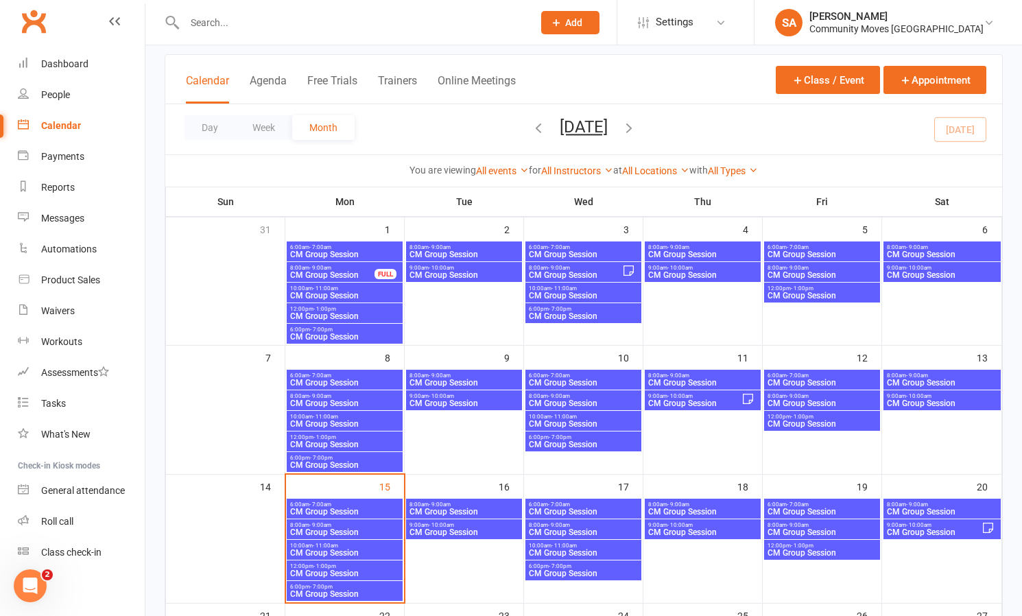
click at [482, 399] on span "CM Group Session" at bounding box center [464, 403] width 110 height 8
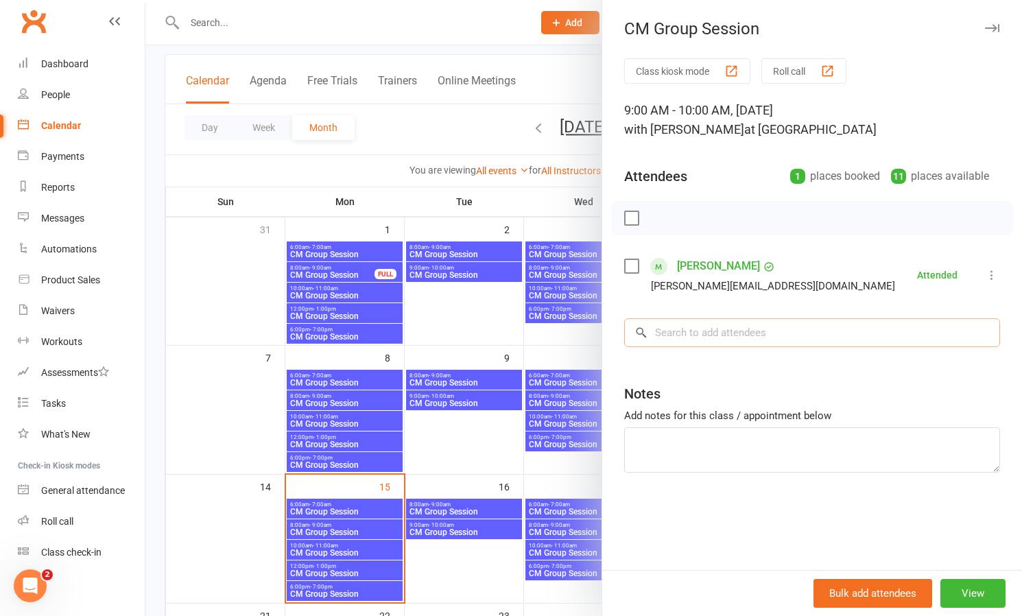
click at [728, 339] on input "search" at bounding box center [812, 332] width 376 height 29
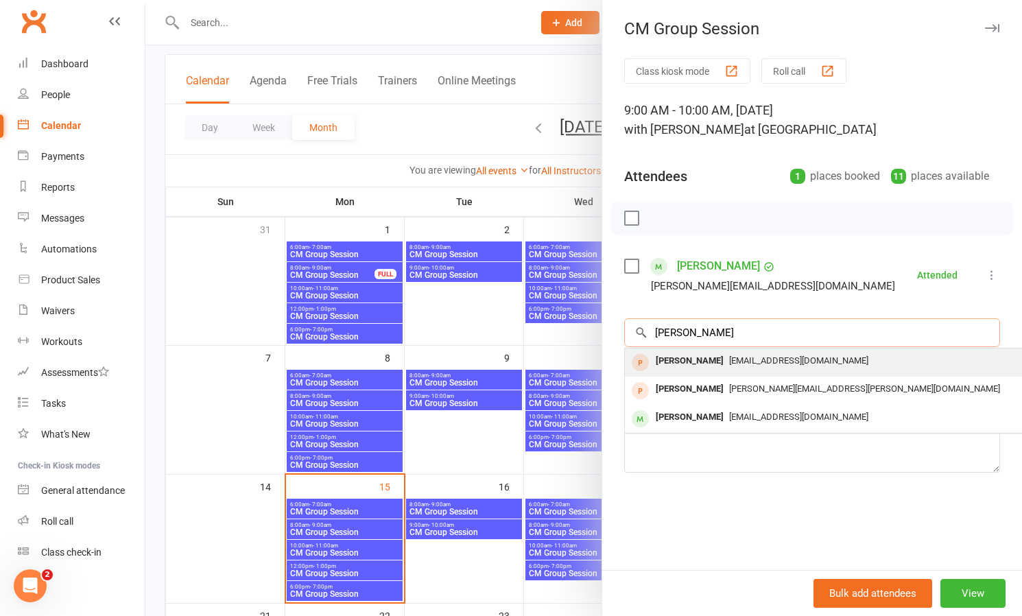
type input "[PERSON_NAME]"
click at [702, 359] on div "[PERSON_NAME]" at bounding box center [689, 361] width 79 height 20
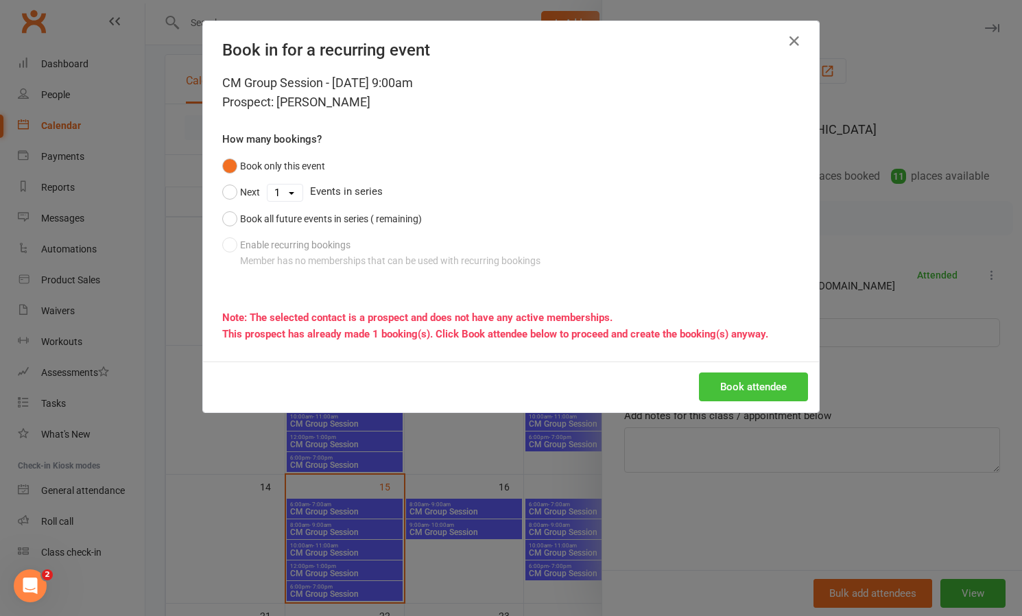
click at [759, 387] on button "Book attendee" at bounding box center [753, 386] width 109 height 29
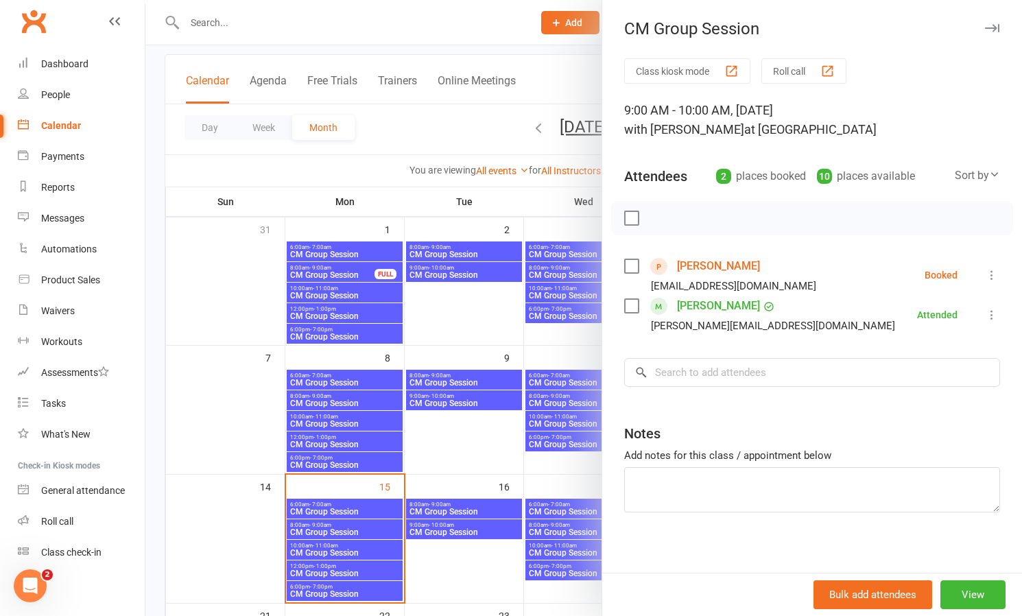
click at [992, 272] on icon at bounding box center [992, 275] width 14 height 14
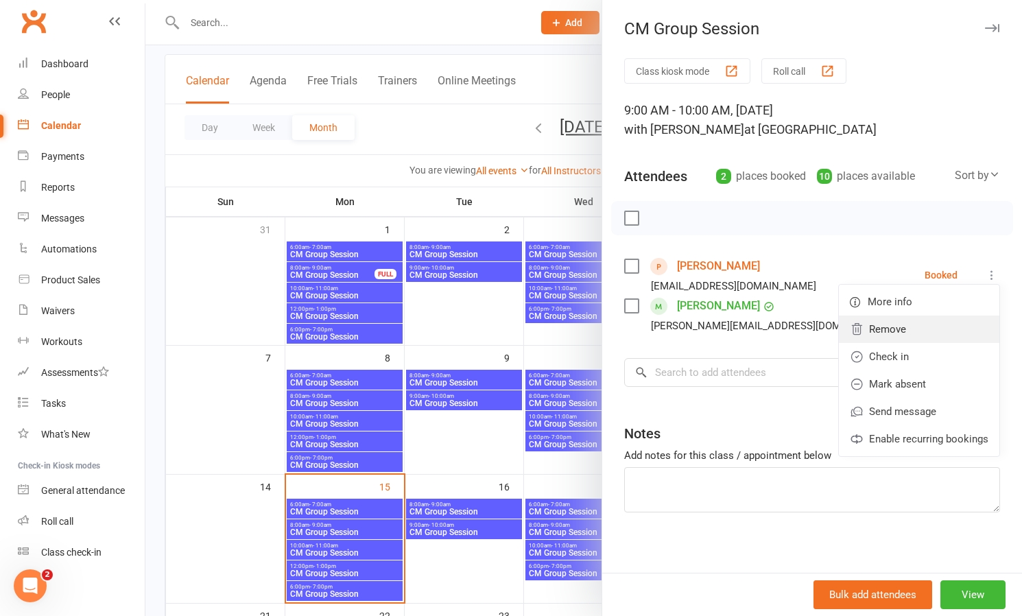
click at [898, 324] on link "Remove" at bounding box center [919, 329] width 161 height 27
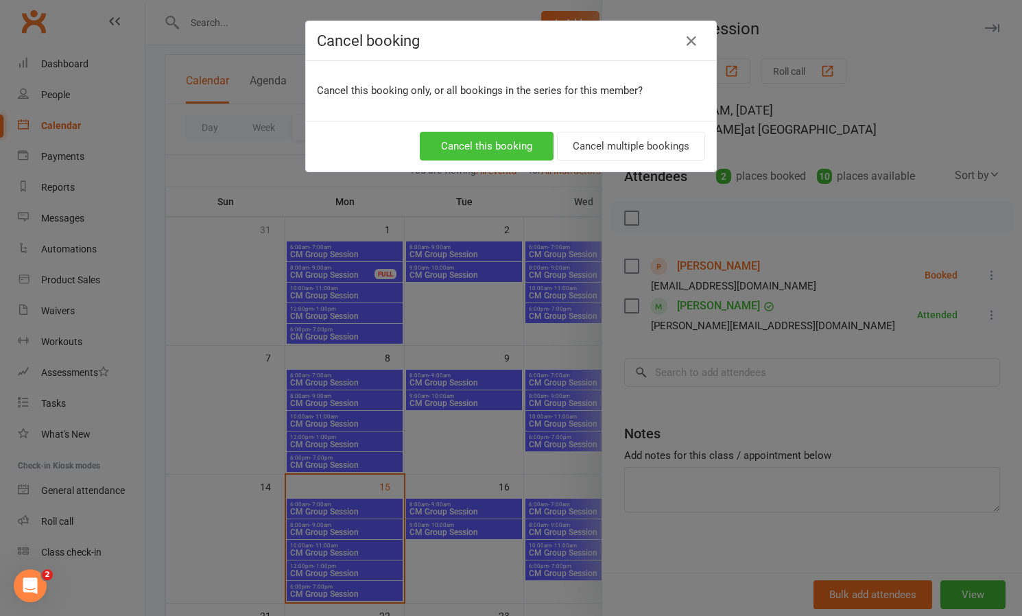
click at [469, 135] on button "Cancel this booking" at bounding box center [487, 146] width 134 height 29
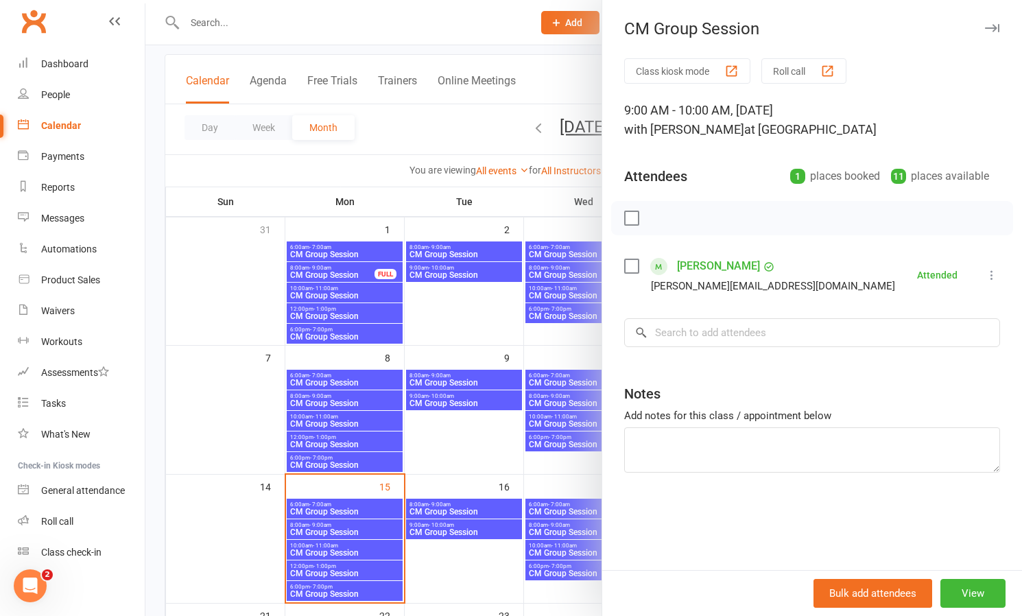
click at [429, 525] on div at bounding box center [583, 308] width 877 height 616
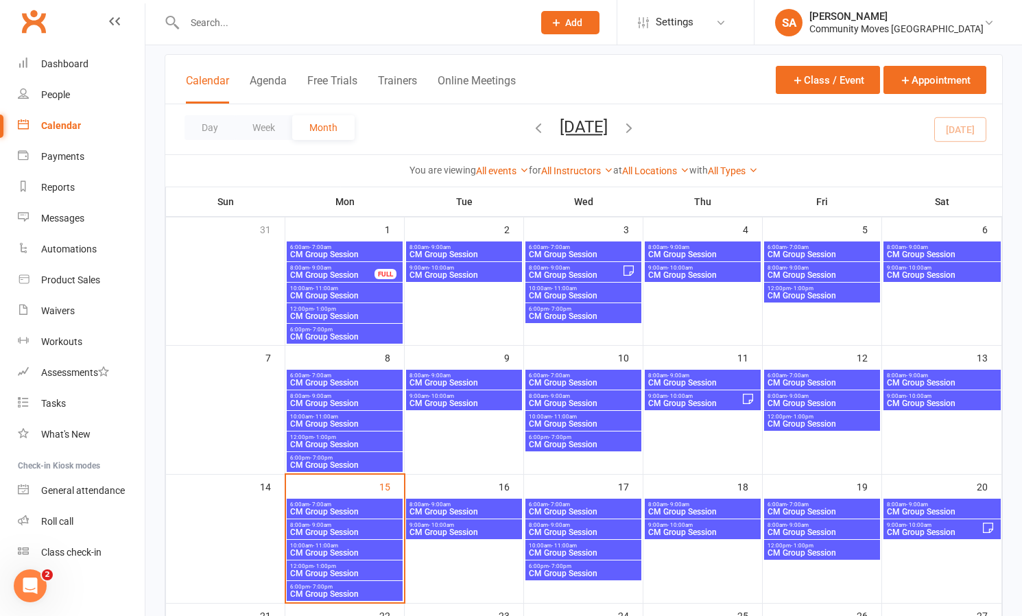
click at [429, 525] on span "- 10:00am" at bounding box center [441, 525] width 25 height 6
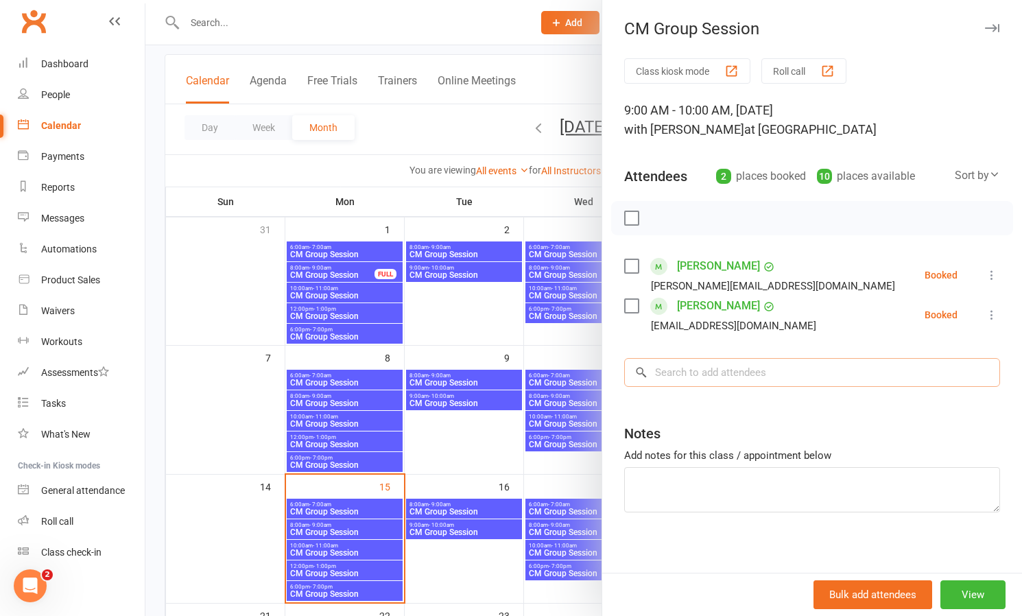
click at [709, 370] on input "search" at bounding box center [812, 372] width 376 height 29
type input "t"
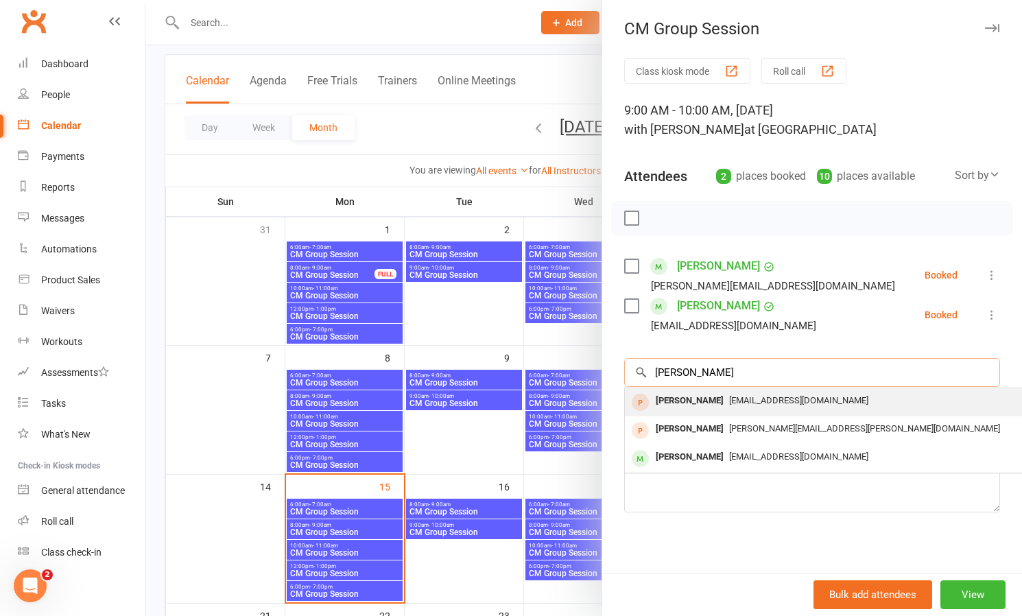
type input "[PERSON_NAME]"
click at [701, 401] on div "[PERSON_NAME]" at bounding box center [689, 401] width 79 height 20
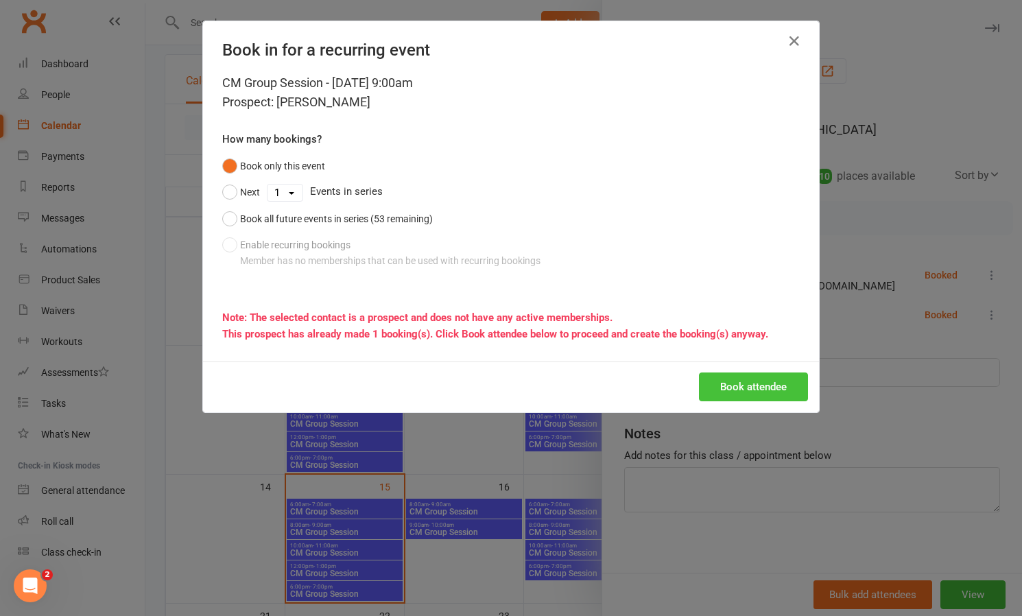
click at [717, 387] on button "Book attendee" at bounding box center [753, 386] width 109 height 29
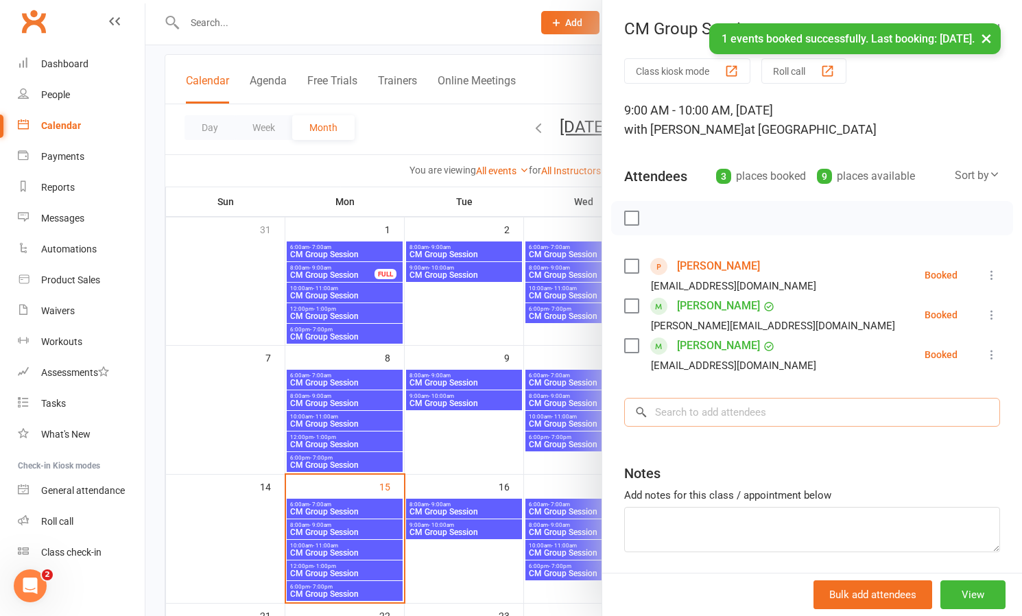
click at [721, 418] on input "search" at bounding box center [812, 412] width 376 height 29
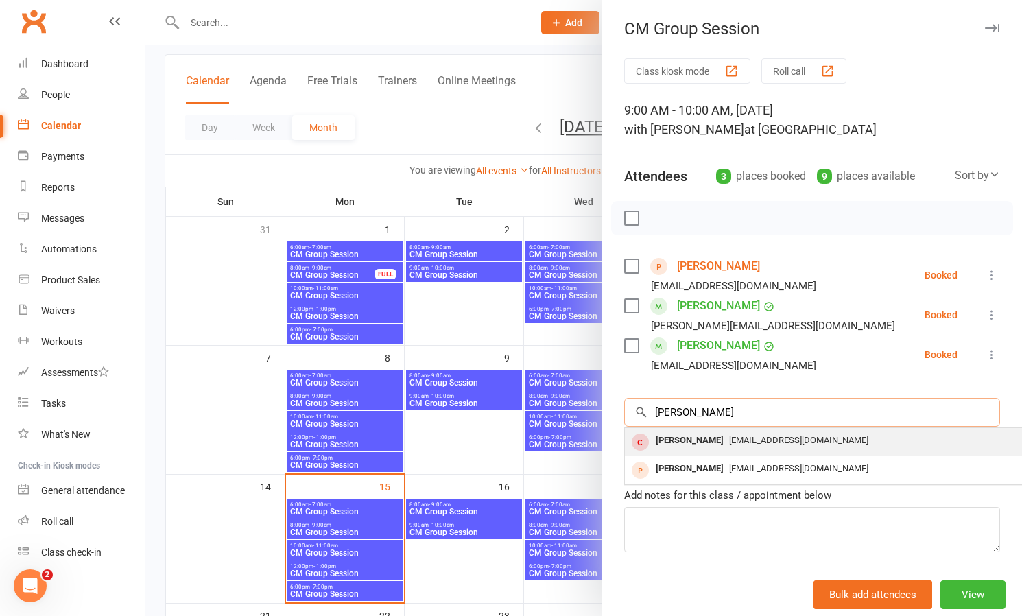
type input "[PERSON_NAME]"
click at [686, 436] on div "[PERSON_NAME]" at bounding box center [689, 441] width 79 height 20
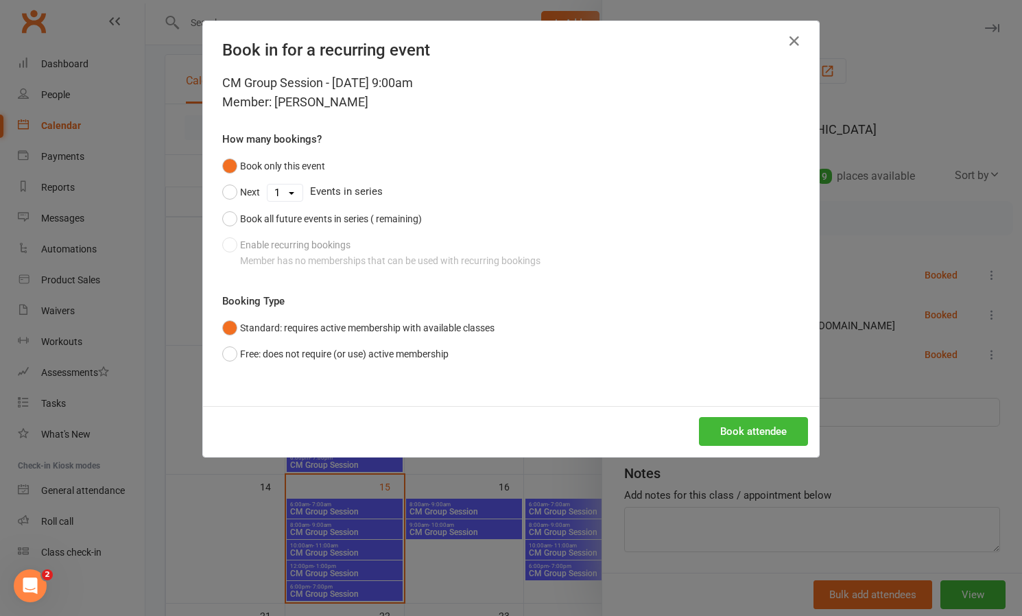
click at [761, 429] on button "Book attendee" at bounding box center [753, 431] width 109 height 29
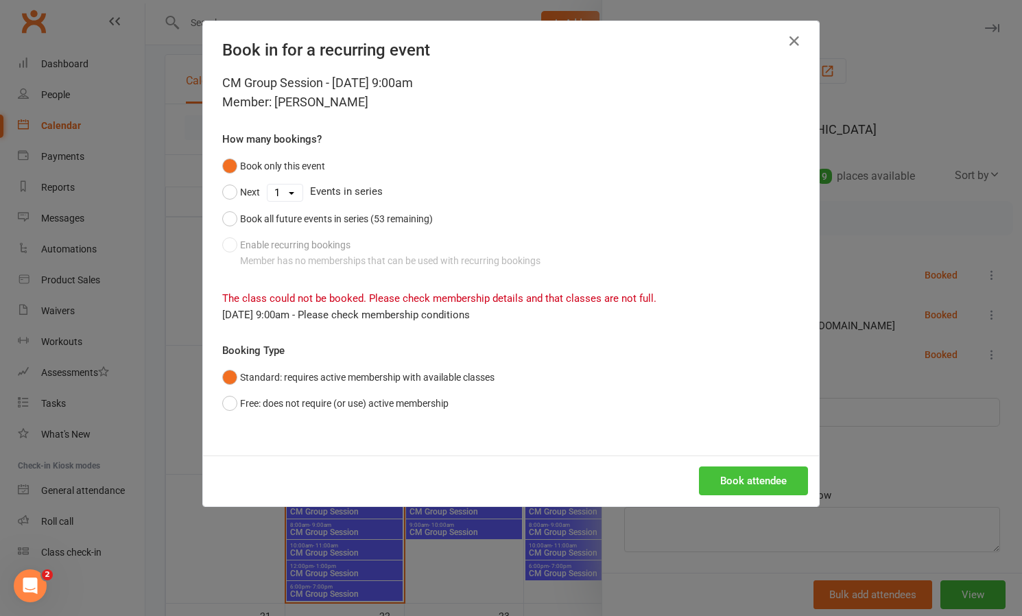
click at [731, 475] on button "Book attendee" at bounding box center [753, 480] width 109 height 29
click at [230, 404] on button "Free: does not require (or use) active membership" at bounding box center [335, 403] width 226 height 26
click at [750, 477] on button "Book attendee" at bounding box center [753, 480] width 109 height 29
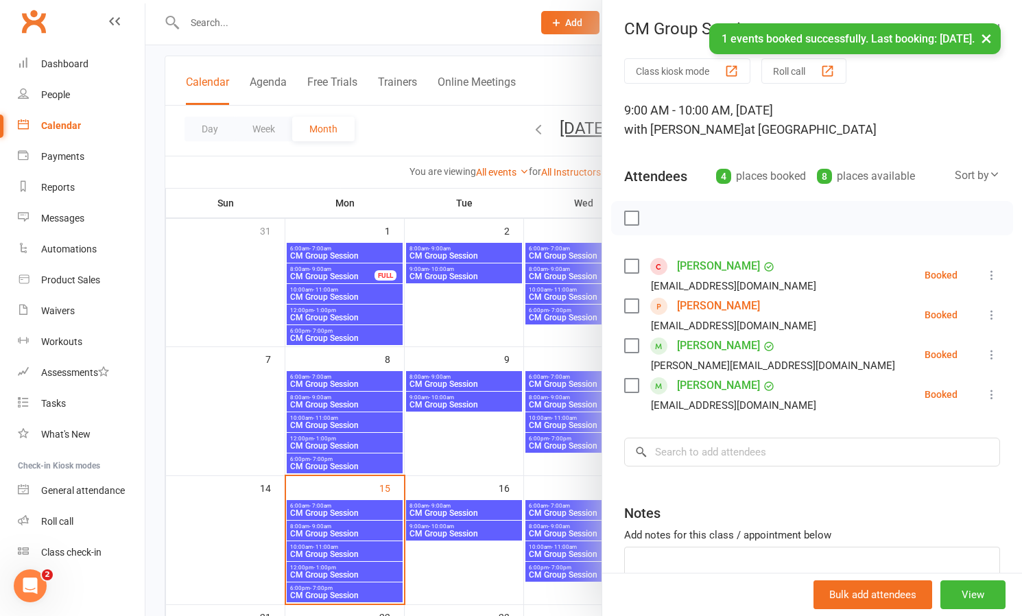
click at [486, 442] on div at bounding box center [583, 308] width 877 height 616
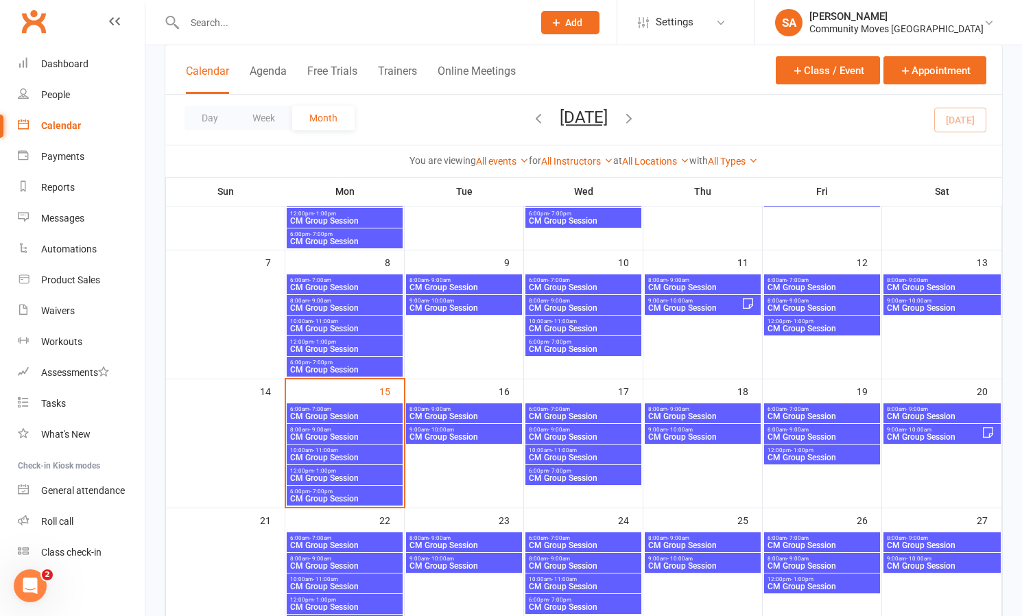
scroll to position [208, 0]
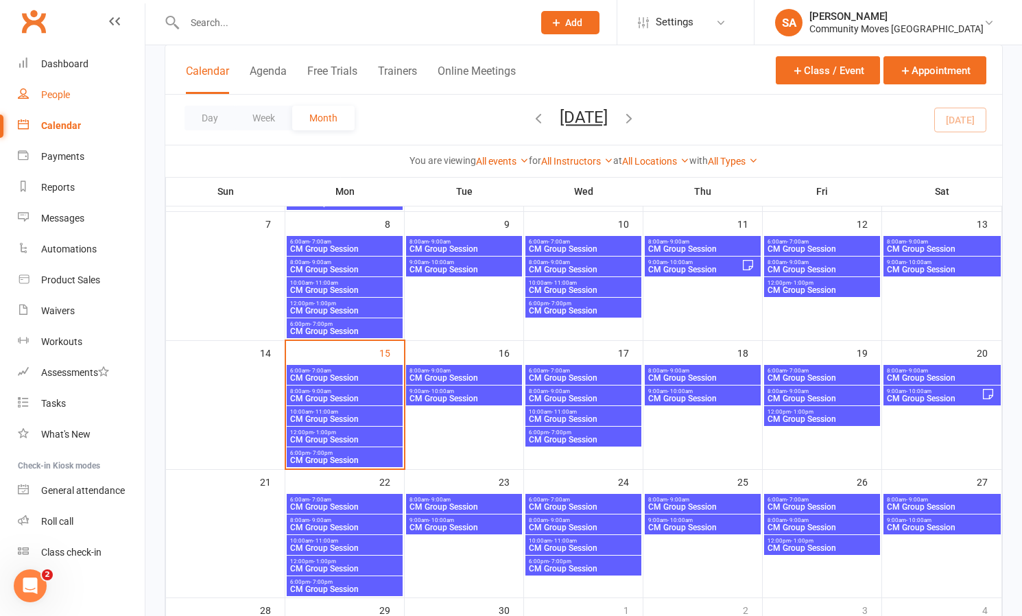
click at [59, 95] on div "People" at bounding box center [55, 94] width 29 height 11
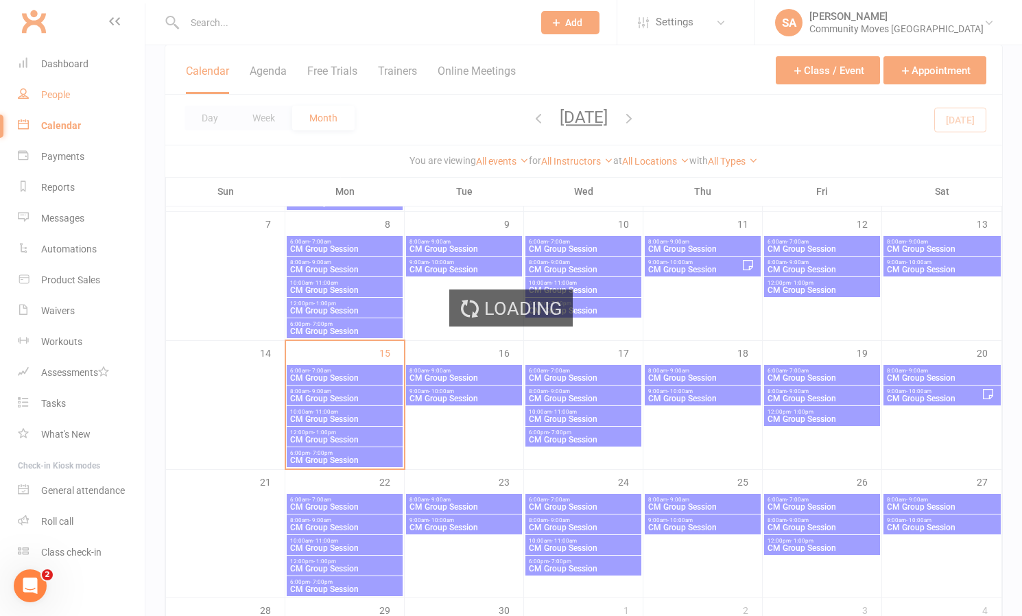
select select "100"
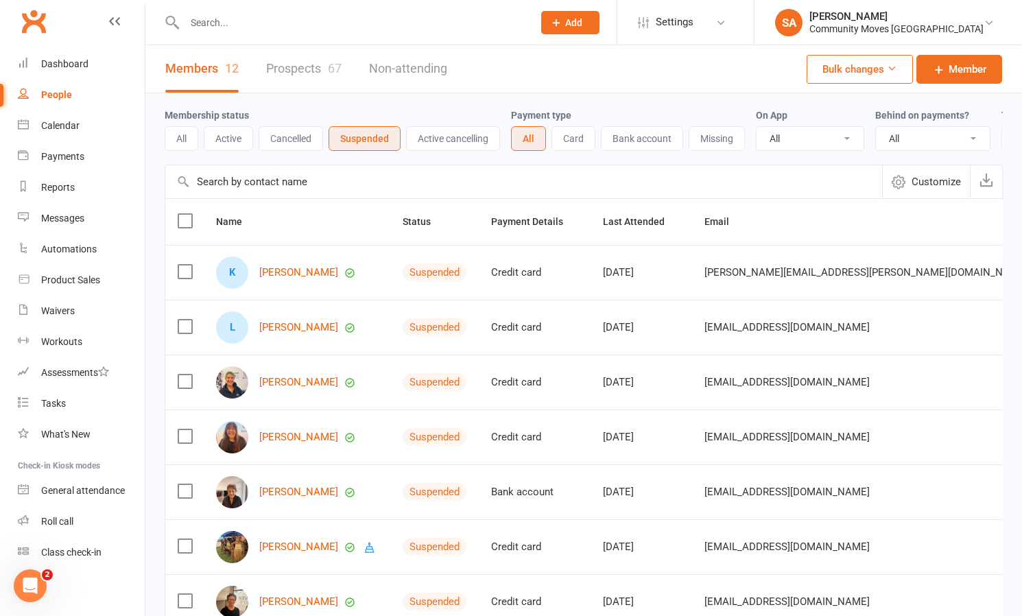
click at [237, 16] on input "text" at bounding box center [351, 22] width 343 height 19
type input "[PERSON_NAME]"
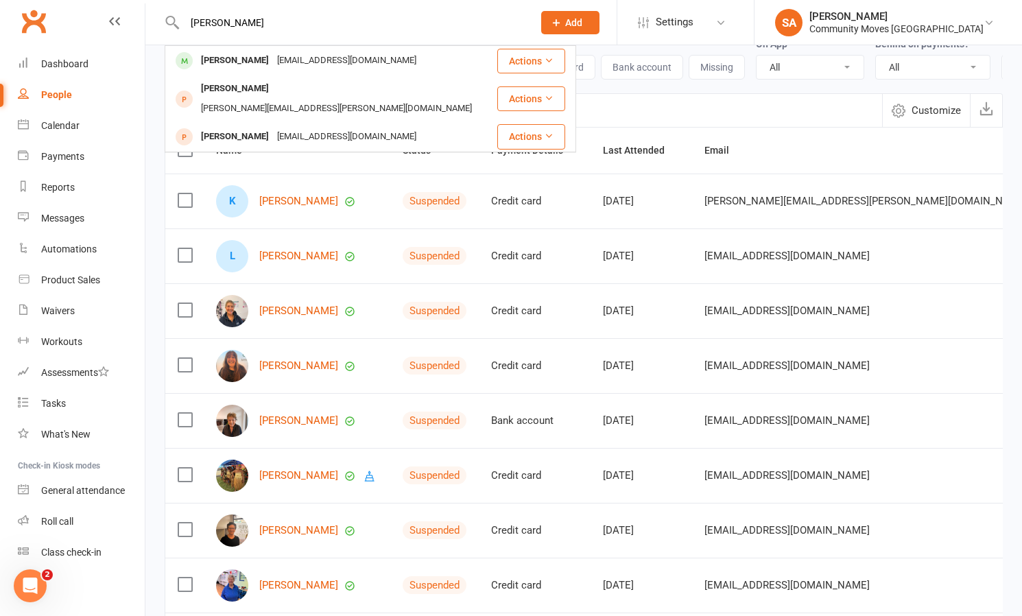
scroll to position [71, 0]
click at [253, 127] on div "[PERSON_NAME]" at bounding box center [235, 137] width 76 height 20
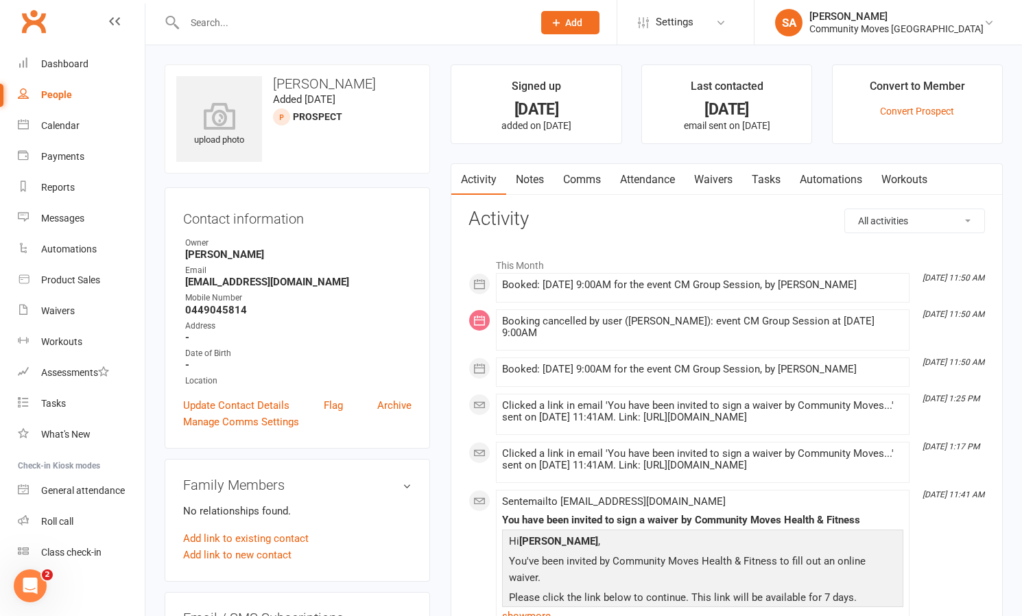
click at [708, 179] on link "Waivers" at bounding box center [714, 180] width 58 height 32
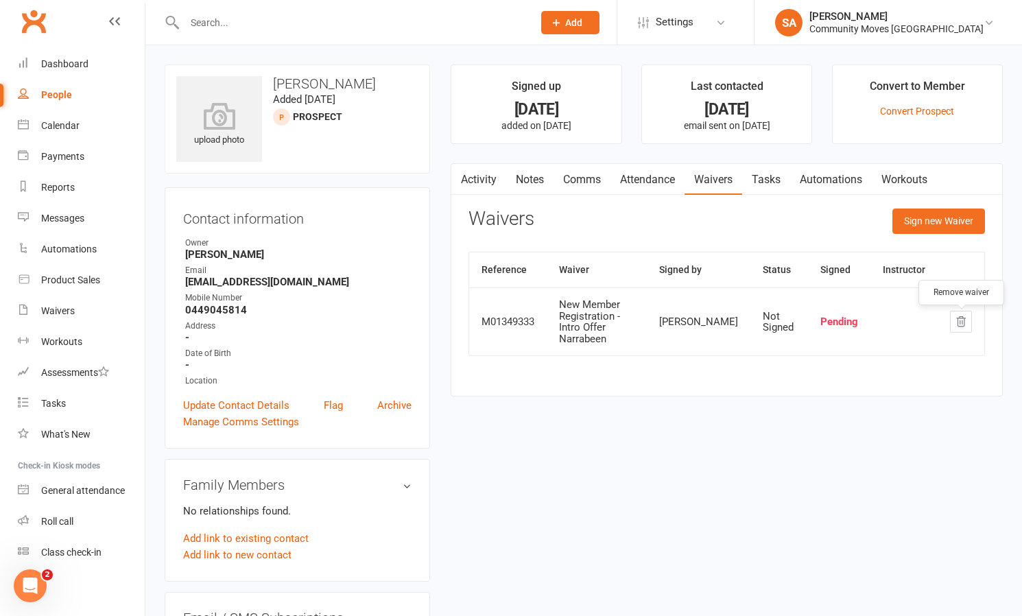
click at [963, 325] on icon "button" at bounding box center [961, 322] width 12 height 12
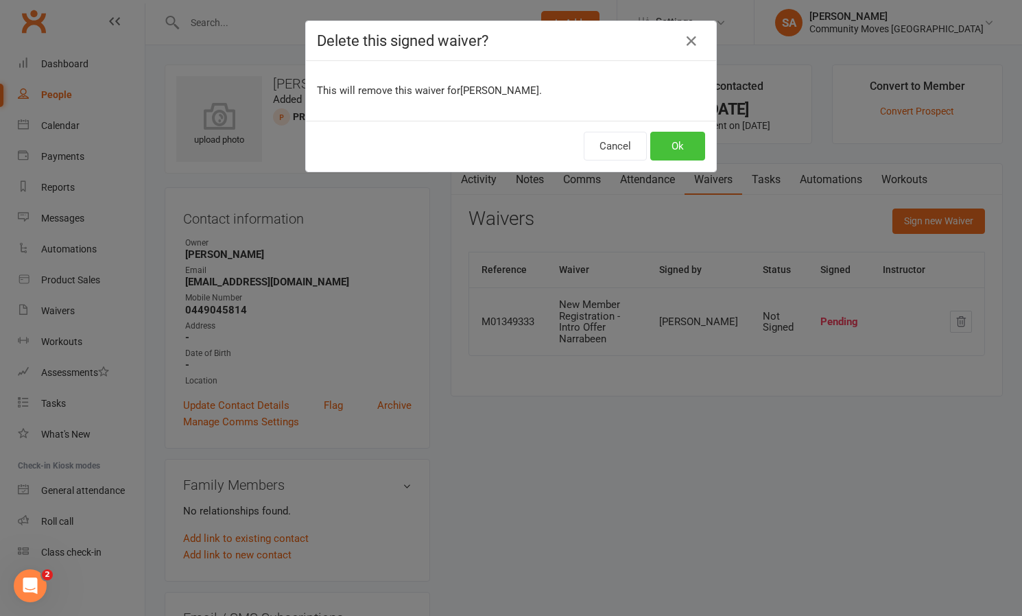
click at [670, 143] on button "Ok" at bounding box center [677, 146] width 55 height 29
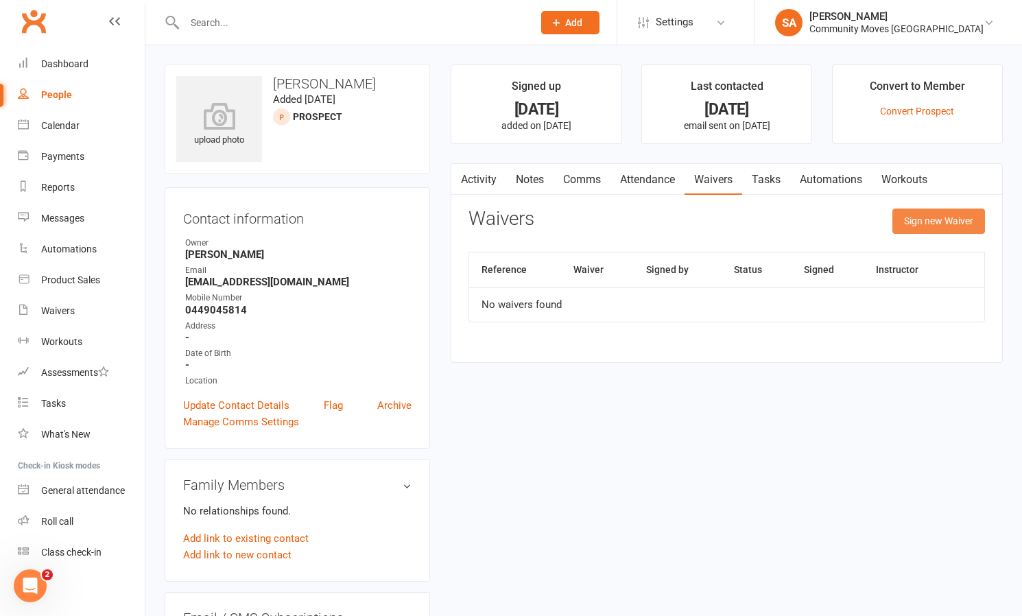
click at [957, 224] on button "Sign new Waiver" at bounding box center [938, 221] width 93 height 25
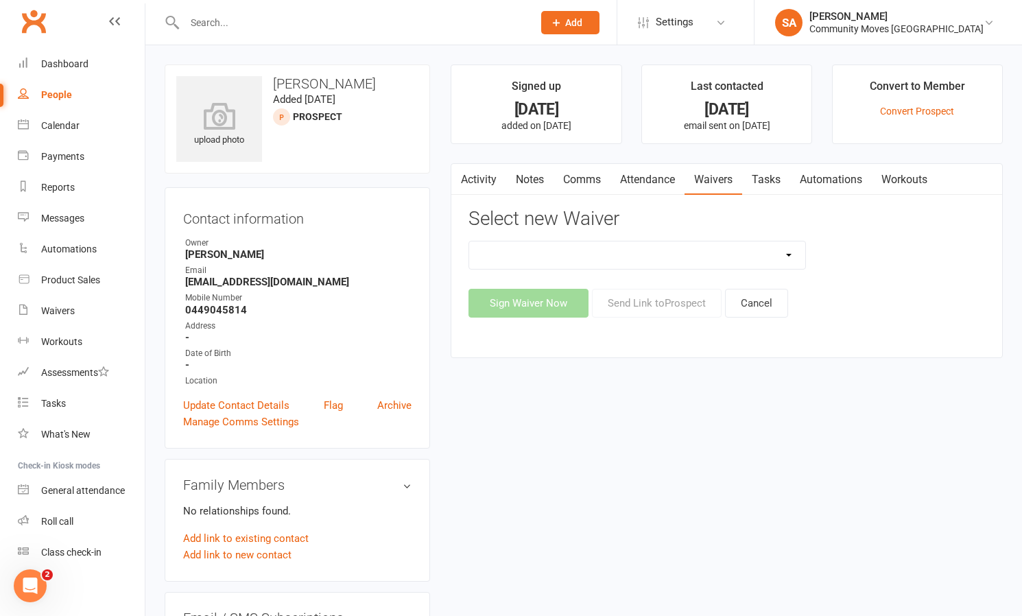
select select "13323"
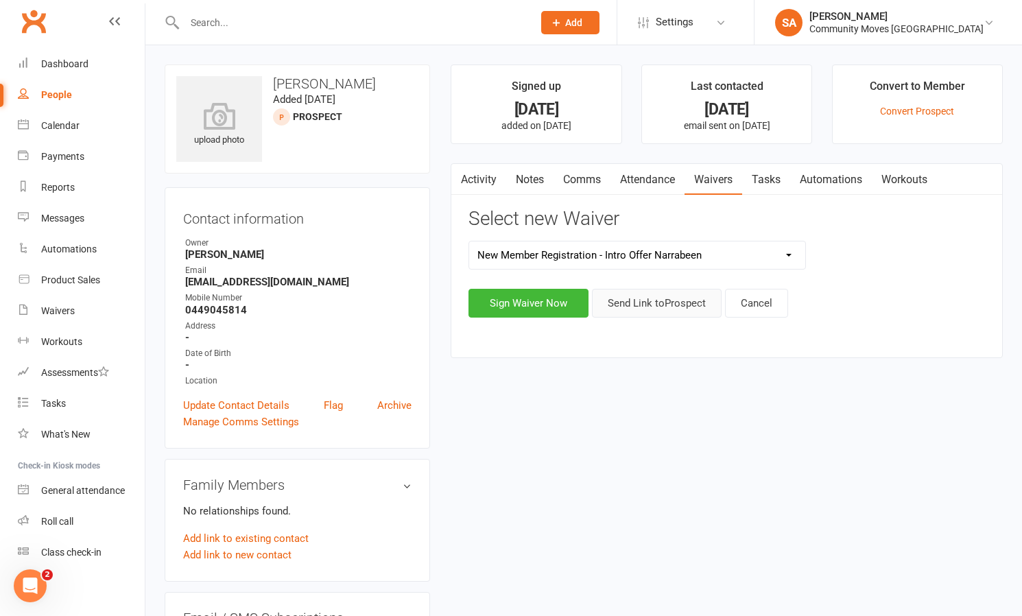
click at [649, 301] on button "Send Link to [GEOGRAPHIC_DATA]" at bounding box center [657, 303] width 130 height 29
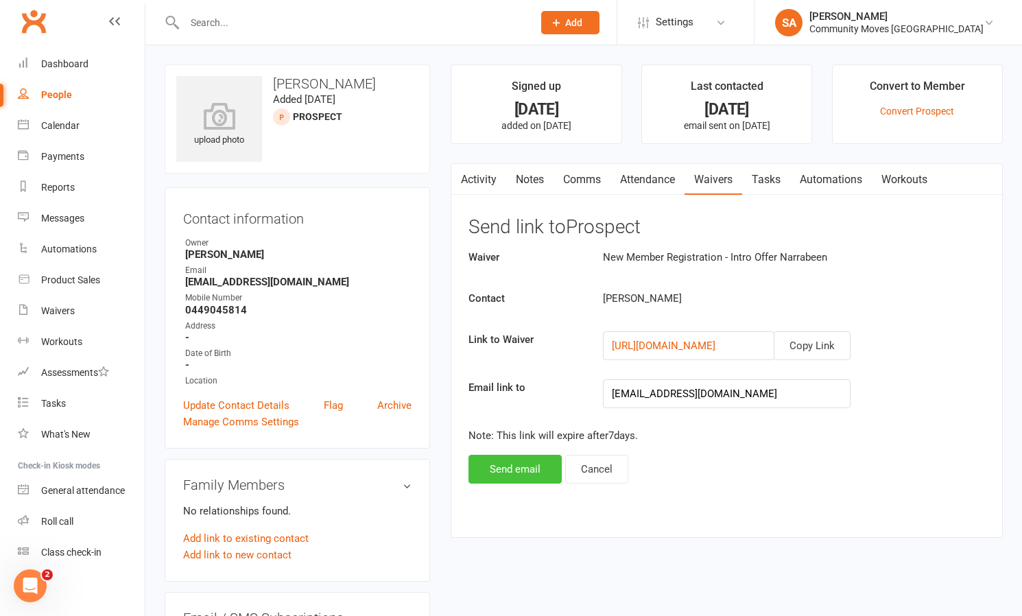
click at [530, 460] on button "Send email" at bounding box center [515, 469] width 93 height 29
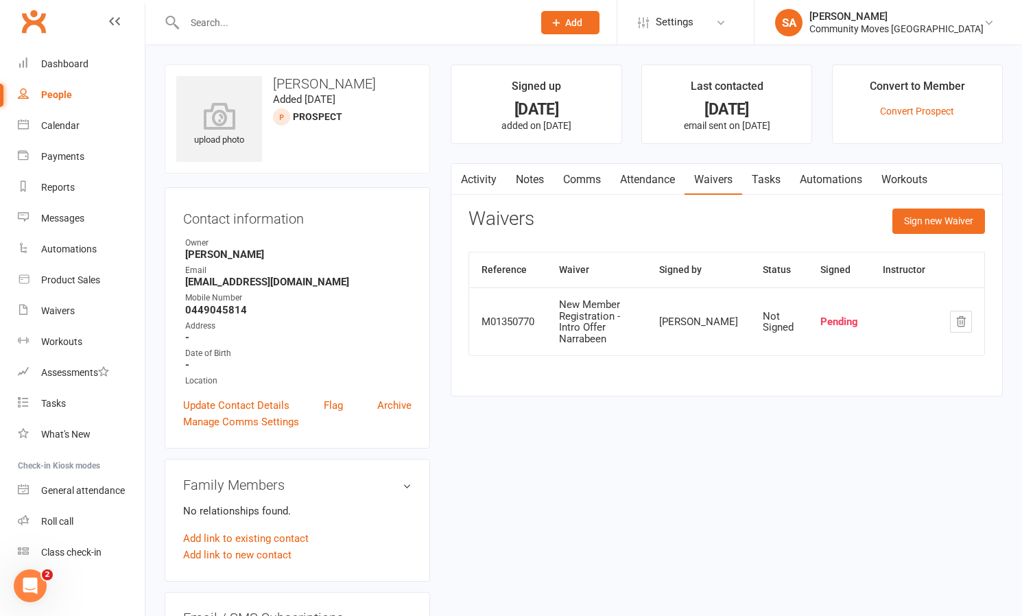
click at [639, 178] on link "Attendance" at bounding box center [647, 180] width 74 height 32
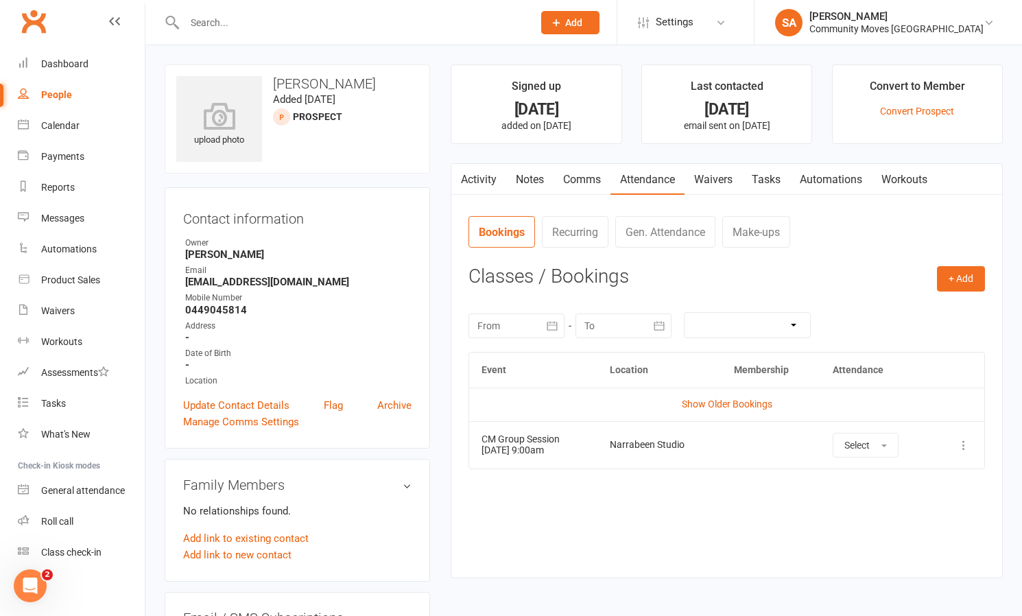
click at [586, 178] on link "Comms" at bounding box center [582, 180] width 57 height 32
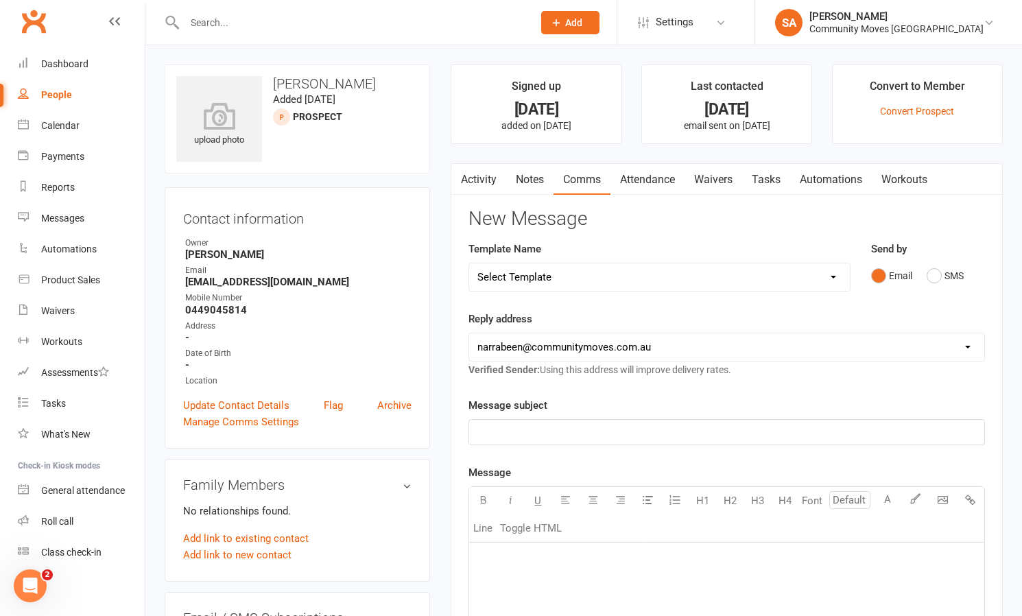
click at [531, 179] on link "Notes" at bounding box center [529, 180] width 47 height 32
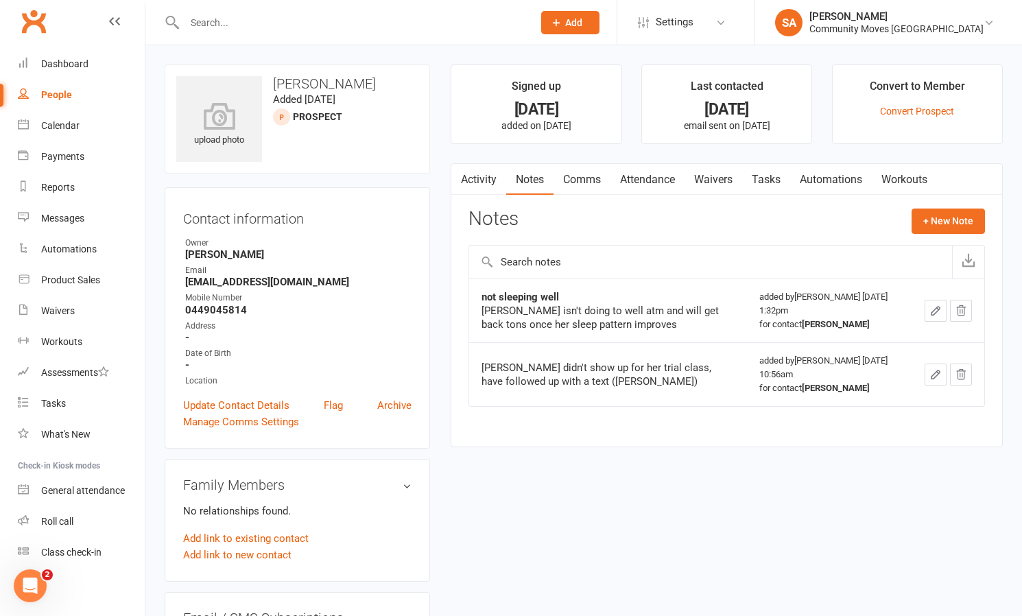
click at [490, 177] on link "Activity" at bounding box center [478, 180] width 55 height 32
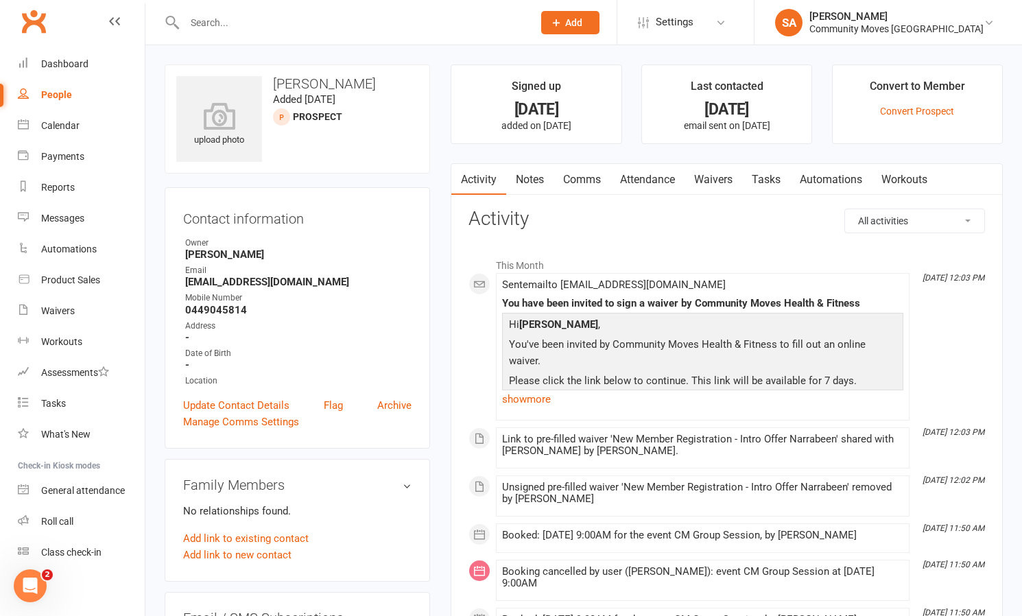
click at [644, 174] on link "Attendance" at bounding box center [647, 180] width 74 height 32
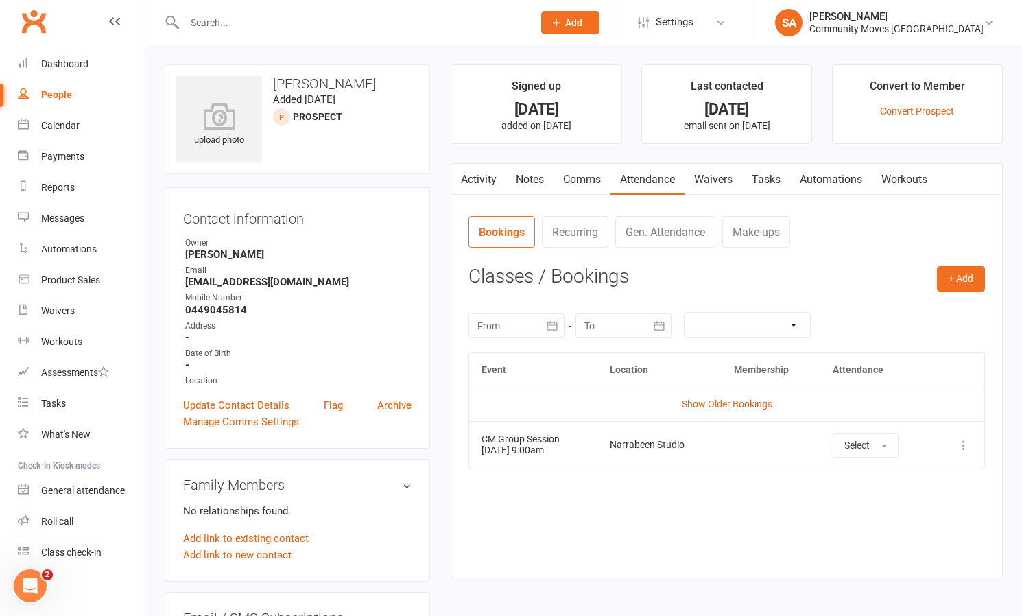
click at [735, 177] on link "Waivers" at bounding box center [714, 180] width 58 height 32
